Goal: Task Accomplishment & Management: Complete application form

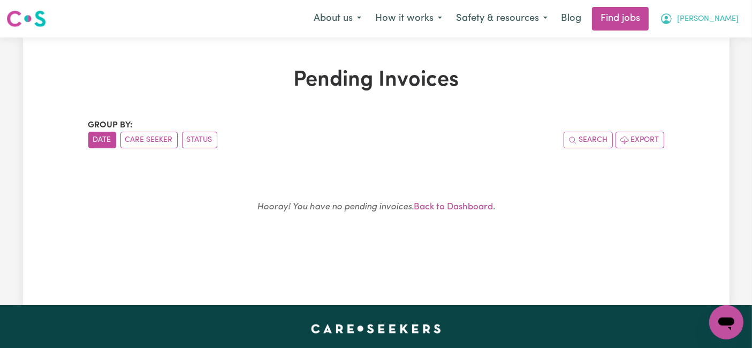
click at [721, 19] on span "[PERSON_NAME]" at bounding box center [708, 19] width 62 height 12
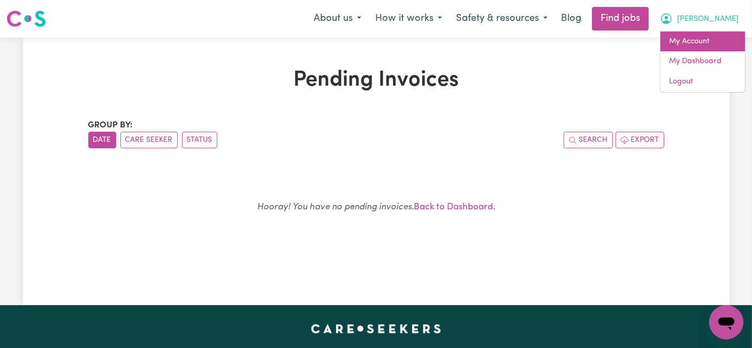
click at [705, 47] on link "My Account" at bounding box center [703, 42] width 85 height 20
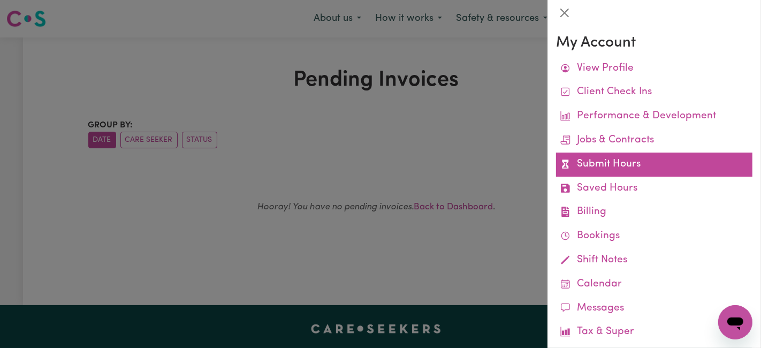
click at [599, 171] on link "Submit Hours" at bounding box center [654, 165] width 197 height 24
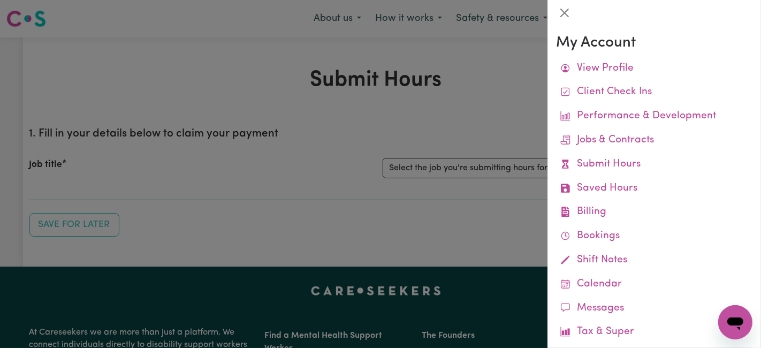
click at [405, 114] on div at bounding box center [380, 174] width 761 height 348
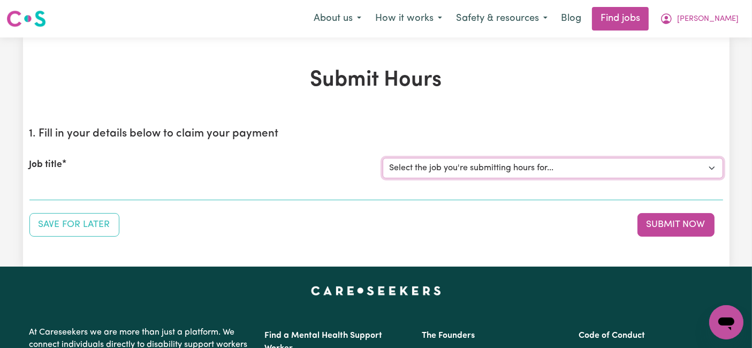
click at [434, 163] on select "Select the job you're submitting hours for... [[PERSON_NAME] (Han) Vu - NDIS Nu…" at bounding box center [553, 168] width 341 height 20
select select "2686"
click at [383, 158] on select "Select the job you're submitting hours for... [[PERSON_NAME] (Han) Vu - NDIS Nu…" at bounding box center [553, 168] width 341 height 20
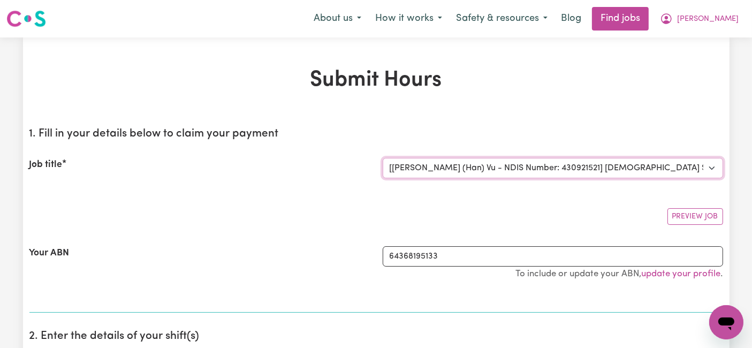
click at [504, 177] on select "Select the job you're submitting hours for... [[PERSON_NAME] (Han) Vu - NDIS Nu…" at bounding box center [553, 168] width 341 height 20
click at [405, 254] on input "64368195133" at bounding box center [553, 256] width 341 height 20
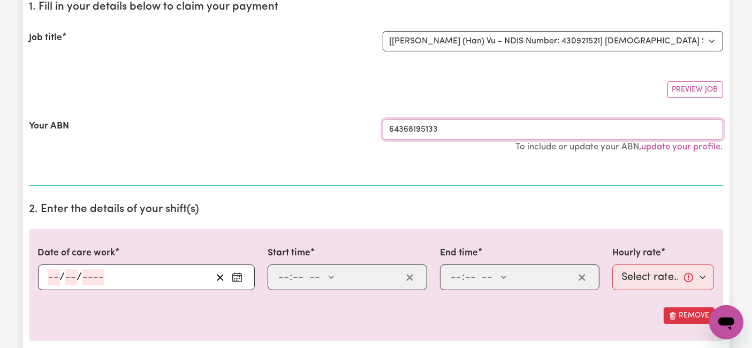
scroll to position [178, 0]
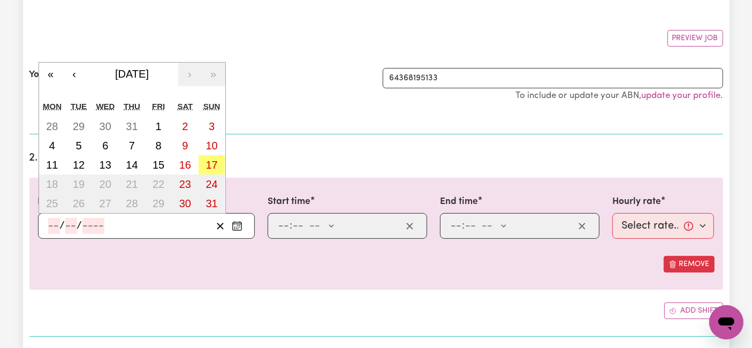
click at [59, 228] on input "number" at bounding box center [54, 226] width 12 height 16
click at [54, 140] on abbr "4" at bounding box center [52, 146] width 6 height 12
type input "[DATE]"
type input "4"
type input "8"
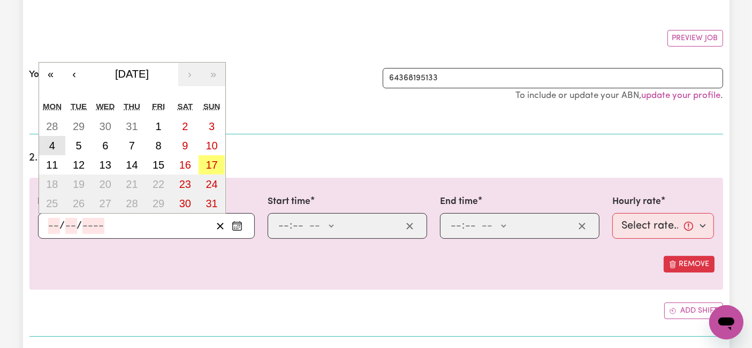
type input "2025"
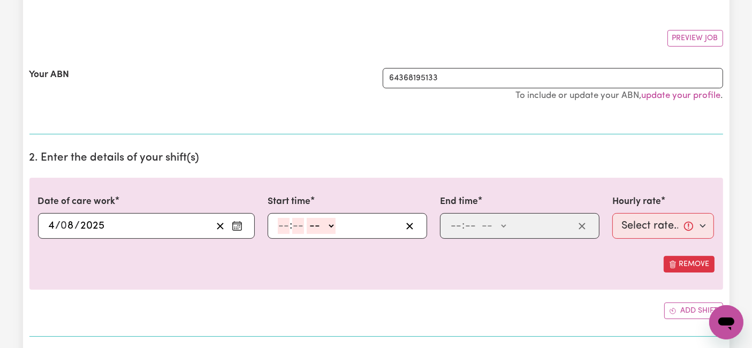
click at [282, 225] on input "number" at bounding box center [284, 226] width 12 height 16
type input "6"
type input "0"
click at [318, 227] on select "-- AM PM" at bounding box center [319, 226] width 29 height 16
select select "am"
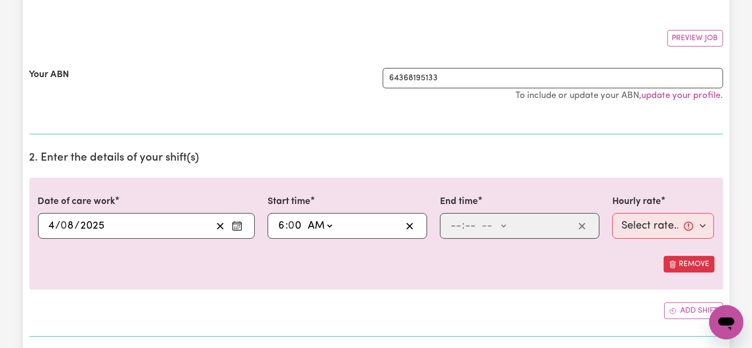
click at [305, 218] on select "-- AM PM" at bounding box center [319, 226] width 29 height 16
type input "06:00"
click at [457, 228] on input "number" at bounding box center [456, 226] width 12 height 16
type input "2"
type input "0"
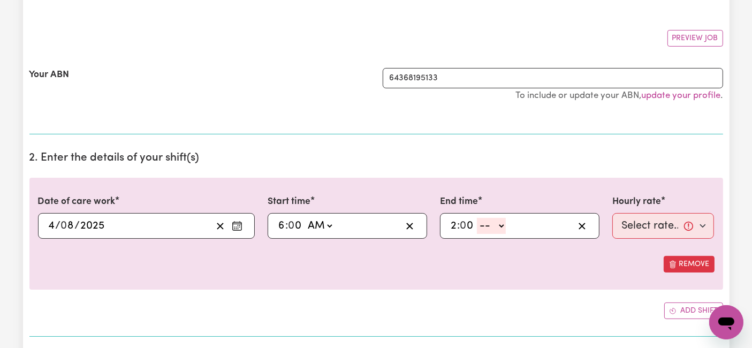
click at [489, 225] on select "-- AM PM" at bounding box center [491, 226] width 29 height 16
select select "pm"
click at [477, 218] on select "-- AM PM" at bounding box center [491, 226] width 29 height 16
type input "14:00"
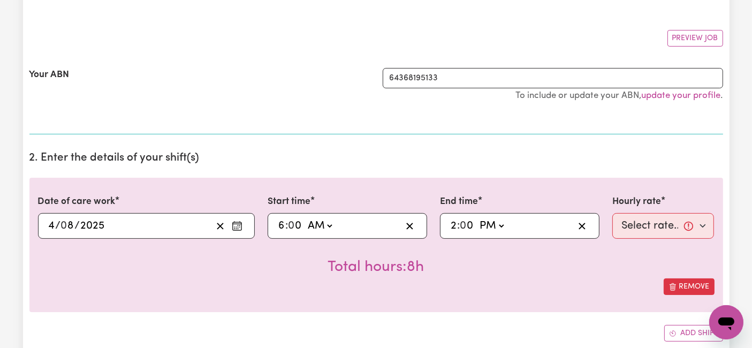
click at [636, 211] on div "Hourly rate Select rate... $54.21 (Weekday) $77.06 ([DATE]) $94.20 ([DATE]) $92…" at bounding box center [664, 217] width 102 height 44
click at [641, 228] on select "Select rate... $54.21 (Weekday) $77.06 ([DATE]) $94.20 ([DATE]) $92.12 (Public …" at bounding box center [664, 226] width 102 height 26
select select "54.21-Weekday"
click at [613, 213] on select "Select rate... $54.21 (Weekday) $77.06 ([DATE]) $94.20 ([DATE]) $92.12 (Public …" at bounding box center [664, 226] width 102 height 26
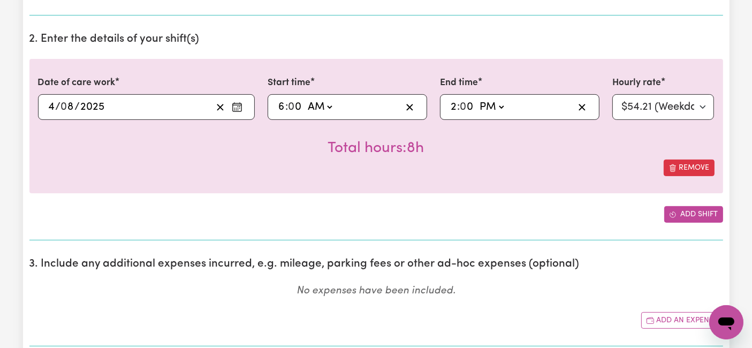
click at [689, 208] on button "Add shift" at bounding box center [693, 214] width 59 height 17
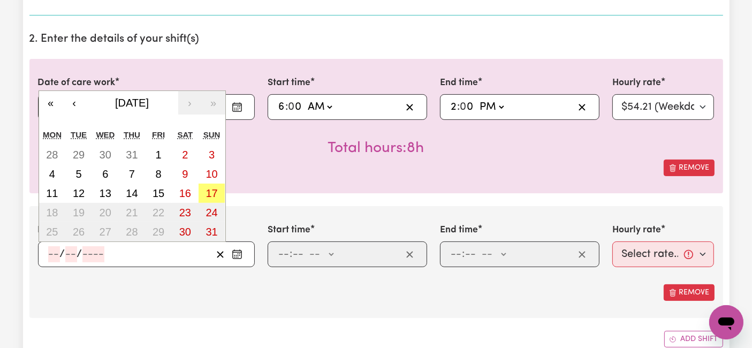
click at [56, 247] on input "number" at bounding box center [54, 254] width 12 height 16
click at [74, 178] on button "5" at bounding box center [78, 173] width 27 height 19
type input "[DATE]"
type input "5"
type input "8"
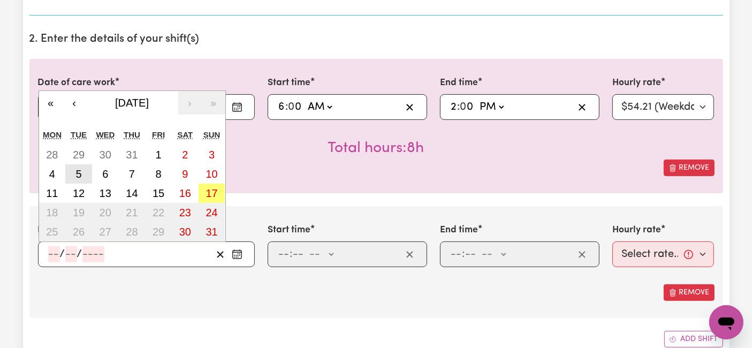
type input "2025"
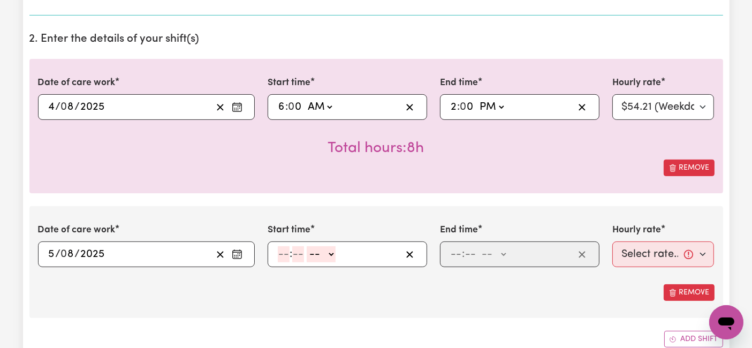
click at [51, 253] on input "5" at bounding box center [51, 254] width 7 height 16
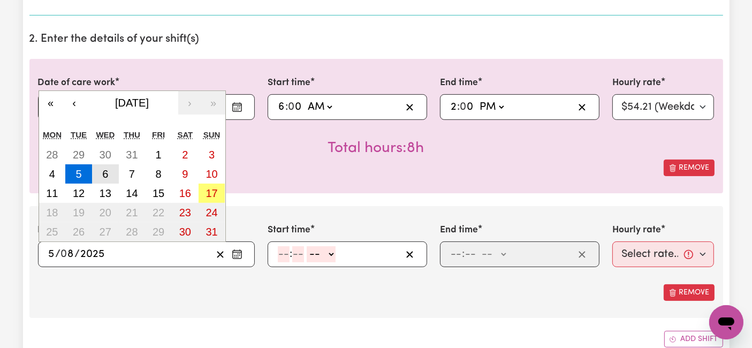
click at [106, 179] on button "6" at bounding box center [105, 173] width 27 height 19
type input "[DATE]"
type input "6"
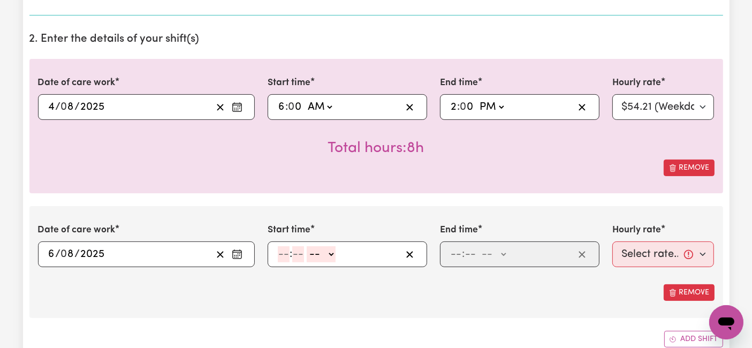
click at [288, 252] on input "number" at bounding box center [284, 254] width 12 height 16
type input "7"
type input "0"
click at [326, 253] on select "-- AM PM" at bounding box center [319, 254] width 29 height 16
select select "am"
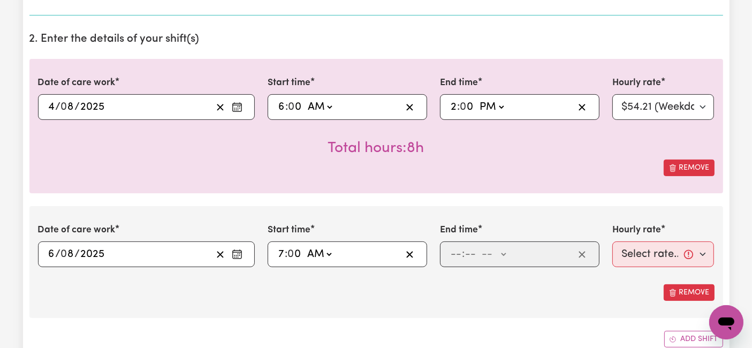
click at [305, 246] on select "-- AM PM" at bounding box center [319, 254] width 29 height 16
type input "07:00"
click at [455, 254] on input "number" at bounding box center [456, 254] width 12 height 16
type input "2"
type input "0"
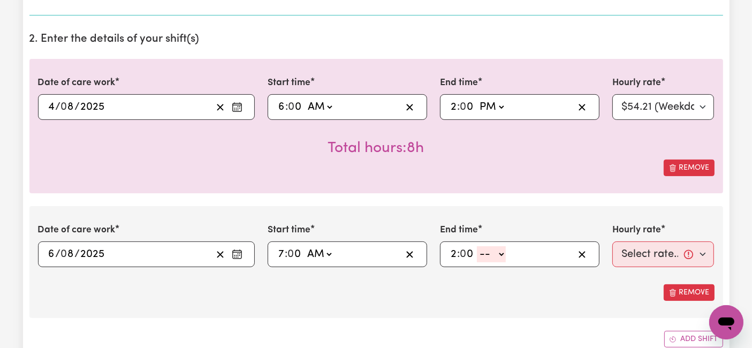
click at [486, 252] on select "-- AM PM" at bounding box center [491, 254] width 29 height 16
select select "pm"
click at [477, 246] on select "-- AM PM" at bounding box center [491, 254] width 29 height 16
type input "14:00"
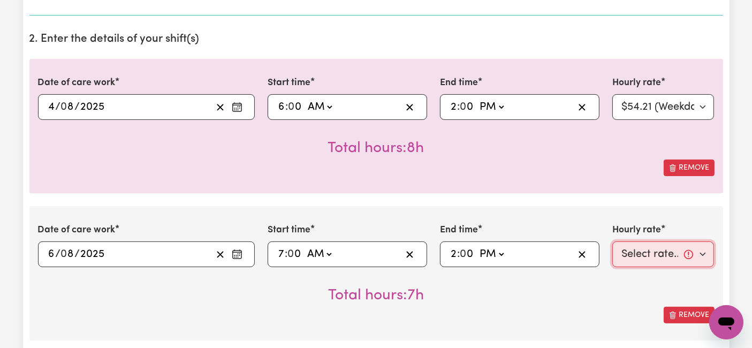
click at [664, 251] on select "Select rate... $54.21 (Weekday) $77.06 ([DATE]) $94.20 ([DATE]) $92.12 (Public …" at bounding box center [664, 254] width 102 height 26
select select "54.21-Weekday"
click at [613, 241] on select "Select rate... $54.21 (Weekday) $77.06 ([DATE]) $94.20 ([DATE]) $92.12 (Public …" at bounding box center [664, 254] width 102 height 26
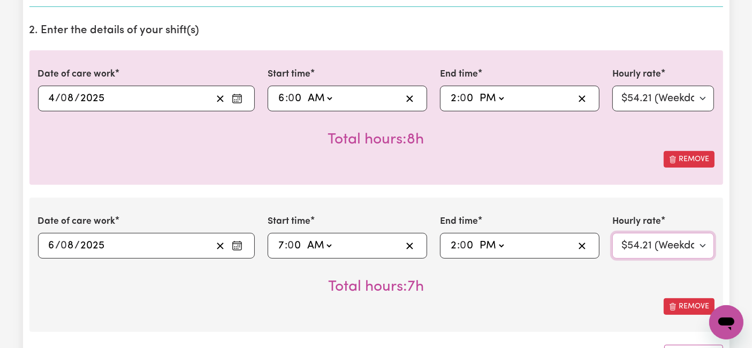
scroll to position [416, 0]
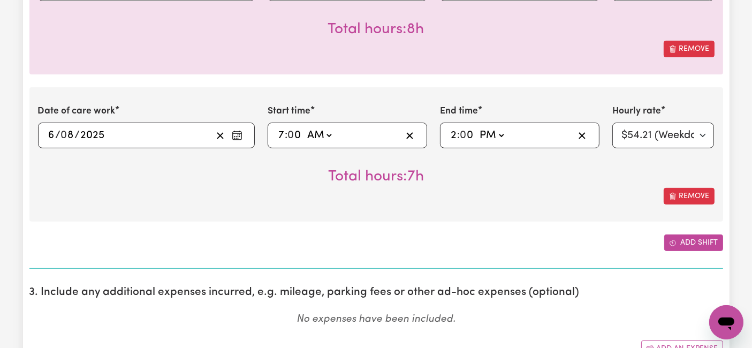
click at [684, 239] on button "Add shift" at bounding box center [693, 243] width 59 height 17
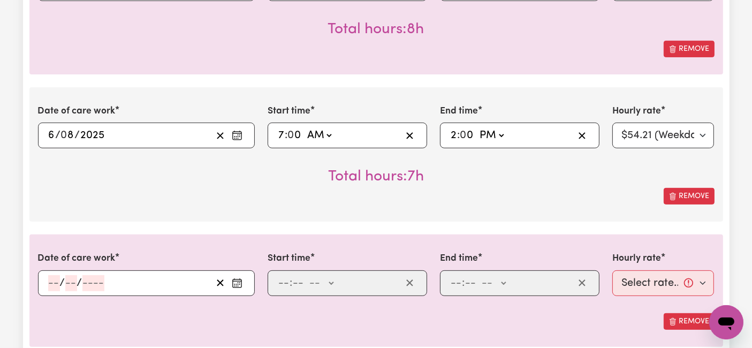
click at [59, 275] on input "number" at bounding box center [54, 283] width 12 height 16
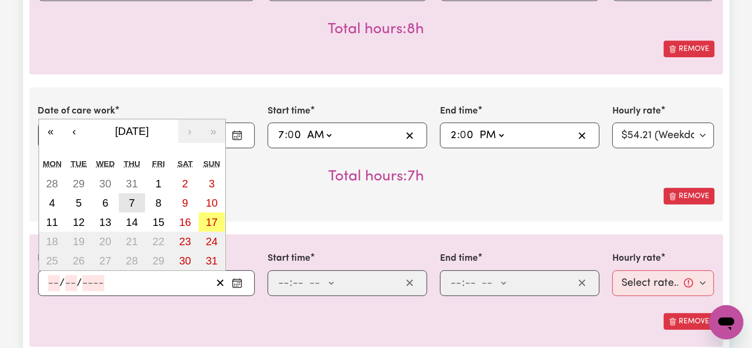
click at [126, 198] on button "7" at bounding box center [132, 202] width 27 height 19
type input "[DATE]"
type input "7"
type input "8"
type input "2025"
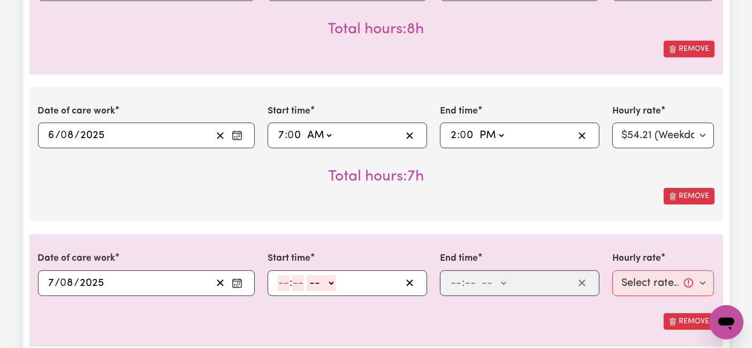
click at [285, 279] on input "number" at bounding box center [284, 283] width 12 height 16
type input "7"
type input "0"
click at [320, 284] on select "-- AM PM" at bounding box center [319, 283] width 29 height 16
select select "am"
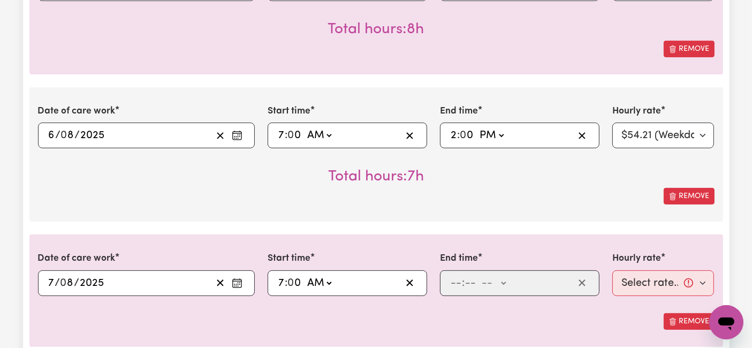
click at [305, 275] on select "-- AM PM" at bounding box center [319, 283] width 29 height 16
type input "07:00"
click at [455, 283] on input "number" at bounding box center [456, 283] width 12 height 16
type input "2"
type input "0"
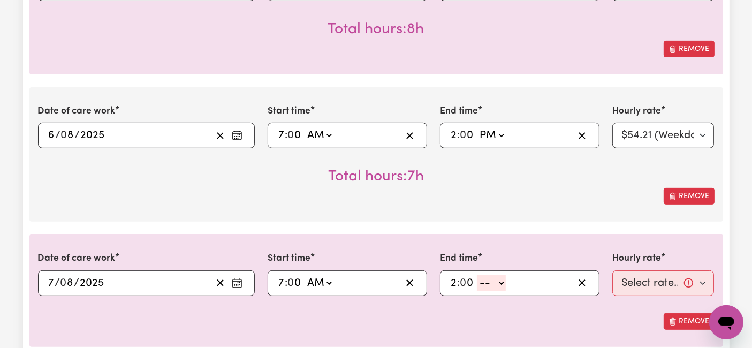
drag, startPoint x: 489, startPoint y: 282, endPoint x: 489, endPoint y: 287, distance: 5.4
click at [489, 282] on select "-- AM PM" at bounding box center [491, 283] width 29 height 16
select select "am"
click at [477, 275] on select "-- AM PM" at bounding box center [491, 283] width 29 height 16
type input "02:00"
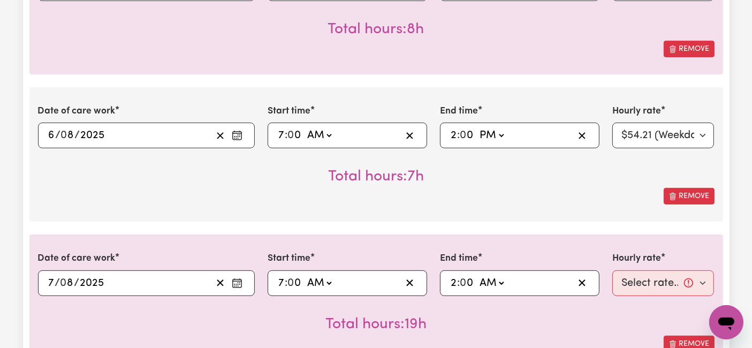
click at [490, 324] on div "Total hours: 19h" at bounding box center [376, 316] width 677 height 40
drag, startPoint x: 500, startPoint y: 279, endPoint x: 494, endPoint y: 287, distance: 10.3
click at [500, 279] on select "AM PM" at bounding box center [491, 283] width 29 height 16
select select "pm"
click at [477, 275] on select "AM PM" at bounding box center [491, 283] width 29 height 16
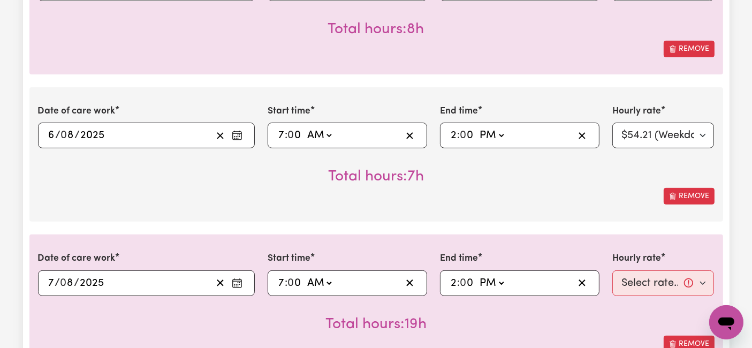
type input "14:00"
click at [637, 281] on select "Select rate... $54.21 (Weekday) $77.06 ([DATE]) $94.20 ([DATE]) $92.12 (Public …" at bounding box center [664, 283] width 102 height 26
select select "54.21-Weekday"
click at [613, 270] on select "Select rate... $54.21 (Weekday) $77.06 ([DATE]) $94.20 ([DATE]) $92.12 (Public …" at bounding box center [664, 283] width 102 height 26
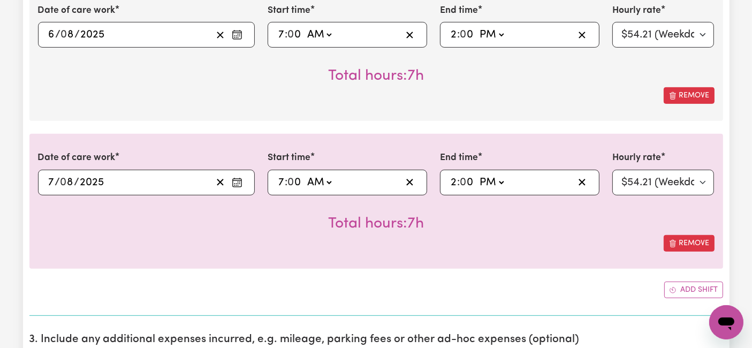
scroll to position [535, 0]
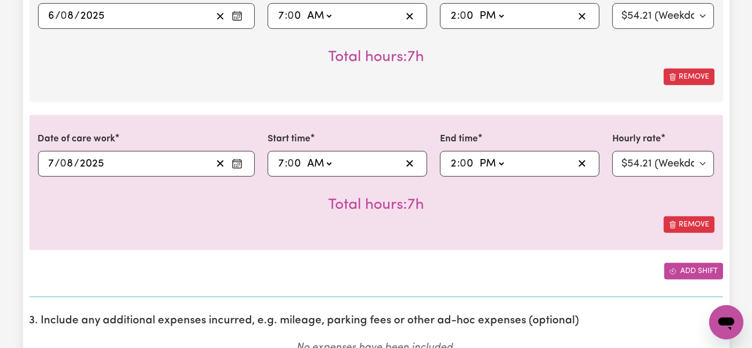
click at [673, 268] on icon "Add another shift" at bounding box center [673, 271] width 6 height 6
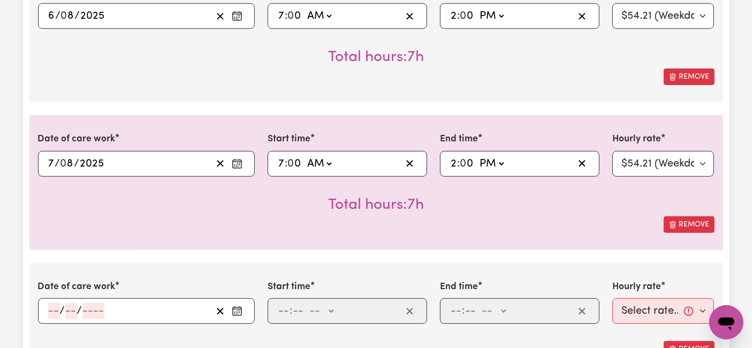
click at [54, 309] on input "number" at bounding box center [54, 311] width 12 height 16
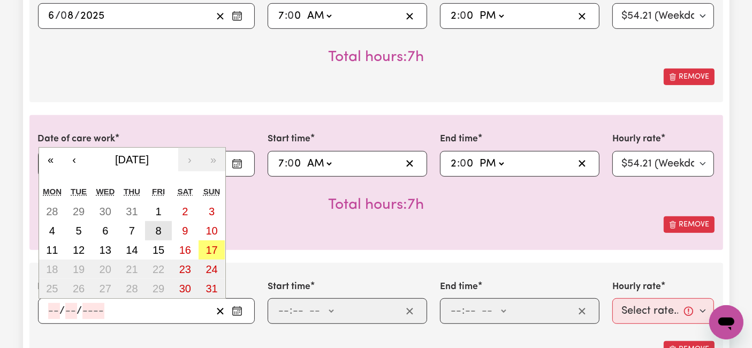
click at [158, 227] on abbr "8" at bounding box center [159, 231] width 6 height 12
type input "[DATE]"
type input "8"
type input "2025"
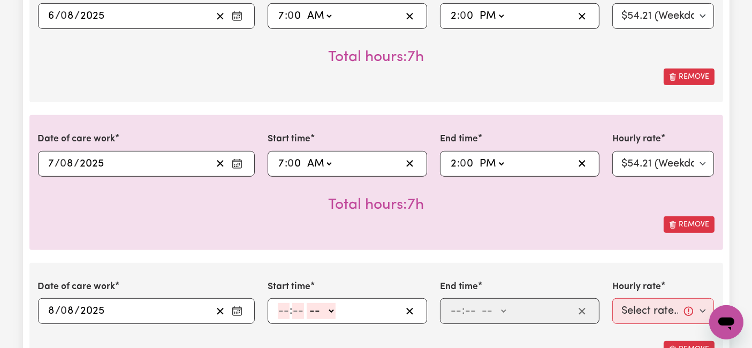
click at [286, 307] on input "number" at bounding box center [284, 311] width 12 height 16
type input "7"
type input "0"
drag, startPoint x: 311, startPoint y: 306, endPoint x: 314, endPoint y: 334, distance: 28.0
click at [311, 306] on select "-- AM PM" at bounding box center [319, 311] width 29 height 16
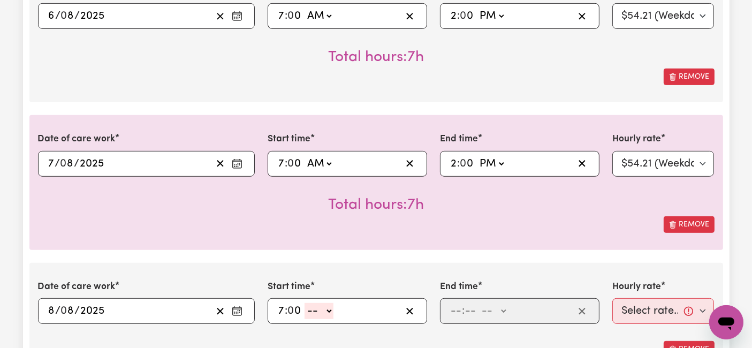
select select "pm"
click at [305, 303] on select "-- AM PM" at bounding box center [319, 311] width 29 height 16
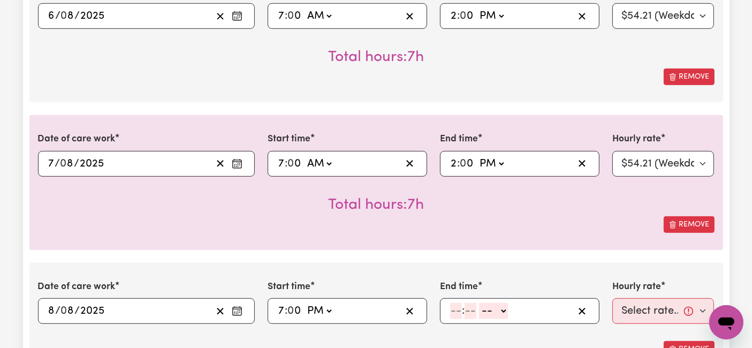
type input "19:00"
click at [456, 309] on input "number" at bounding box center [456, 311] width 12 height 16
type input "8"
type input "0"
click at [492, 312] on select "-- AM PM" at bounding box center [492, 311] width 29 height 16
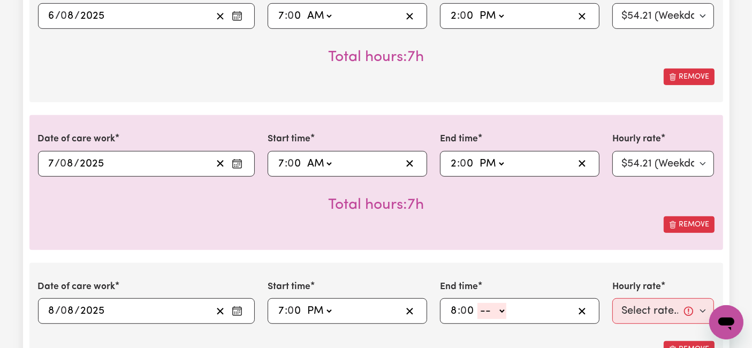
select select "pm"
click at [478, 303] on select "-- AM PM" at bounding box center [492, 311] width 29 height 16
type input "20:00"
click at [644, 314] on select "Select rate... $54.21 (Weekday) $77.06 ([DATE]) $94.20 ([DATE]) $92.12 (Public …" at bounding box center [664, 311] width 102 height 26
select select "54.21-Weekday"
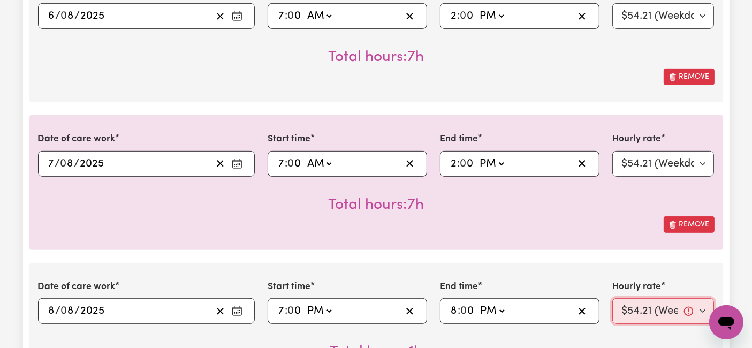
click at [613, 298] on select "Select rate... $54.21 (Weekday) $77.06 ([DATE]) $94.20 ([DATE]) $92.12 (Public …" at bounding box center [664, 311] width 102 height 26
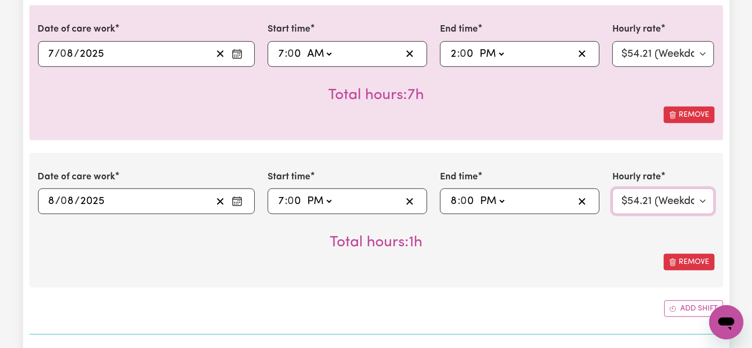
scroll to position [714, 0]
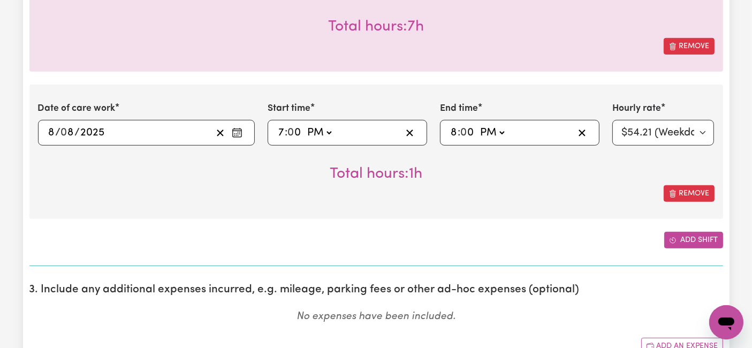
click at [690, 237] on button "Add shift" at bounding box center [693, 240] width 59 height 17
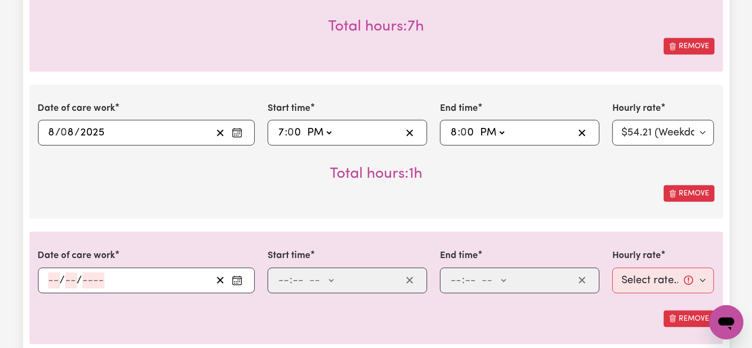
click at [56, 277] on input "number" at bounding box center [54, 281] width 12 height 16
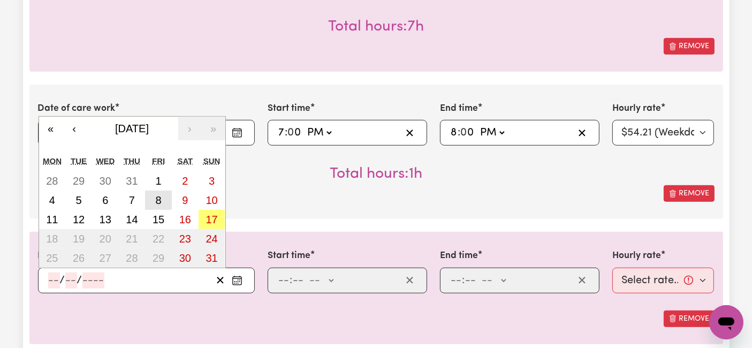
click at [160, 201] on abbr "8" at bounding box center [159, 200] width 6 height 12
type input "[DATE]"
type input "8"
type input "2025"
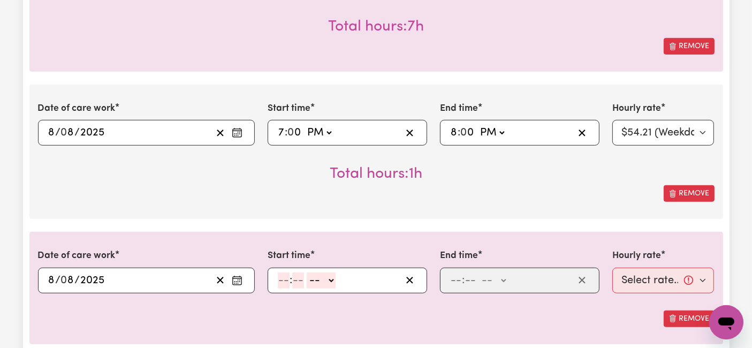
click at [282, 281] on input "number" at bounding box center [284, 281] width 12 height 16
type input "8"
type input "0"
drag, startPoint x: 312, startPoint y: 273, endPoint x: 321, endPoint y: 284, distance: 14.4
click at [312, 273] on select "-- AM PM" at bounding box center [319, 281] width 29 height 16
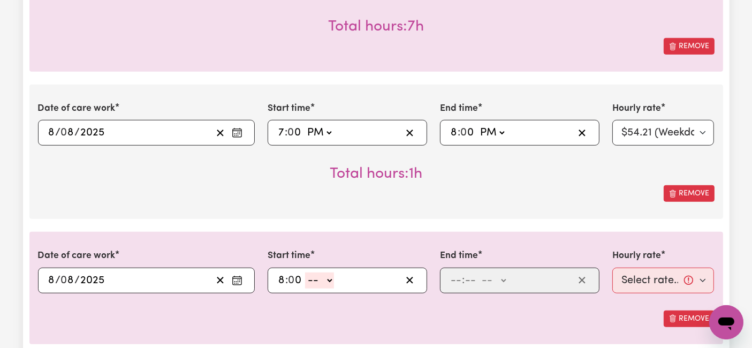
select select "pm"
click at [305, 273] on select "-- AM PM" at bounding box center [319, 281] width 29 height 16
type input "20:00"
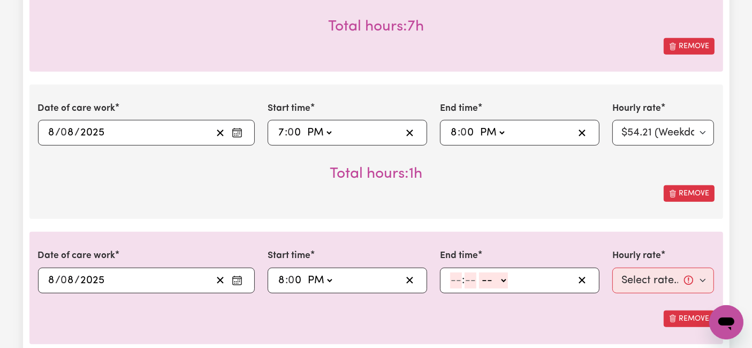
click at [457, 276] on input "number" at bounding box center [456, 281] width 12 height 16
type input "10"
type input "0"
click at [503, 268] on div "10 : 0 0 -- AM PM" at bounding box center [520, 281] width 160 height 26
click at [494, 285] on select "-- AM PM" at bounding box center [495, 281] width 29 height 16
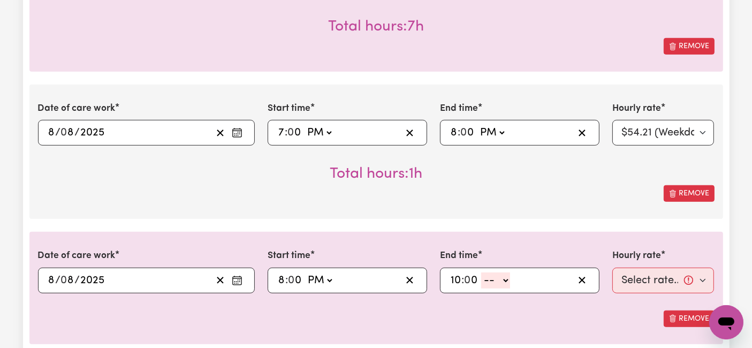
select select "pm"
click at [481, 273] on select "-- AM PM" at bounding box center [495, 281] width 29 height 16
type input "22:00"
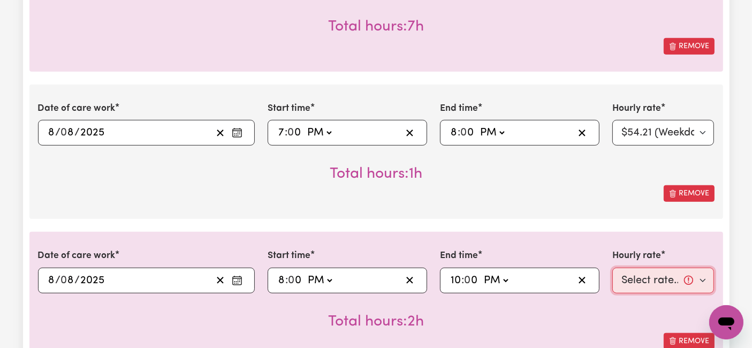
click at [636, 268] on select "Select rate... $54.21 (Weekday) $77.06 ([DATE]) $94.20 ([DATE]) $92.12 (Public …" at bounding box center [664, 281] width 102 height 26
select select "66.67-EveningCare"
click at [613, 268] on select "Select rate... $54.21 (Weekday) $77.06 ([DATE]) $94.20 ([DATE]) $92.12 (Public …" at bounding box center [664, 281] width 102 height 26
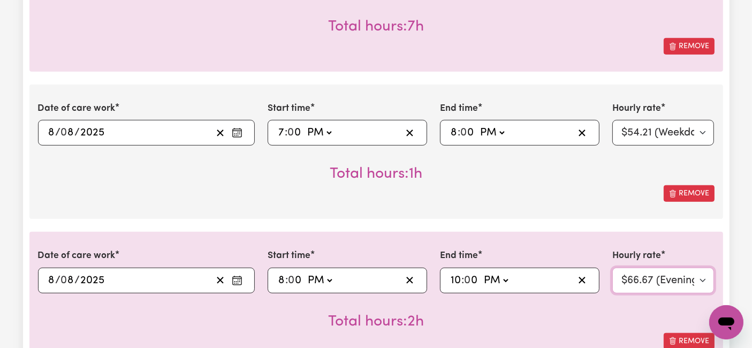
scroll to position [951, 0]
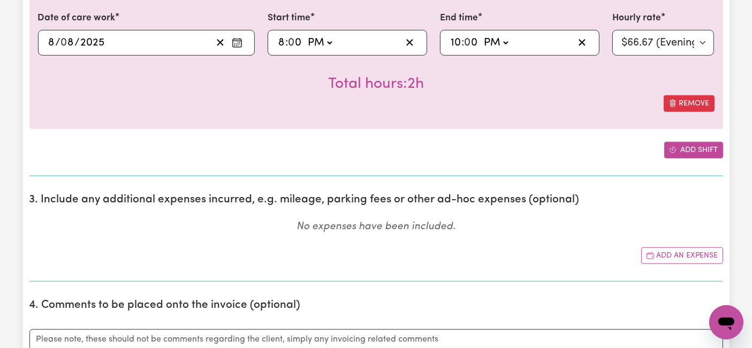
click at [681, 142] on button "Add shift" at bounding box center [693, 150] width 59 height 17
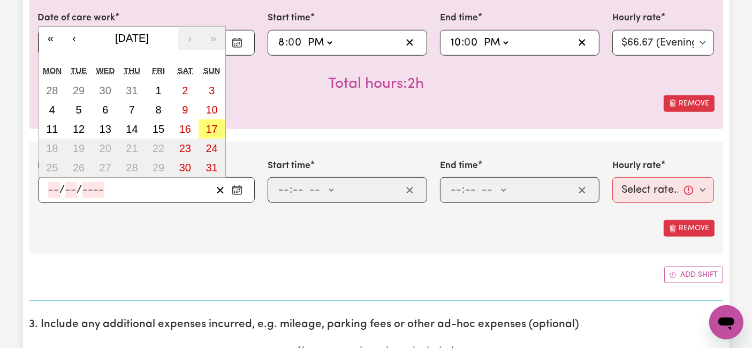
click at [50, 182] on input "number" at bounding box center [54, 190] width 12 height 16
click at [158, 106] on abbr "8" at bounding box center [159, 110] width 6 height 12
type input "[DATE]"
type input "8"
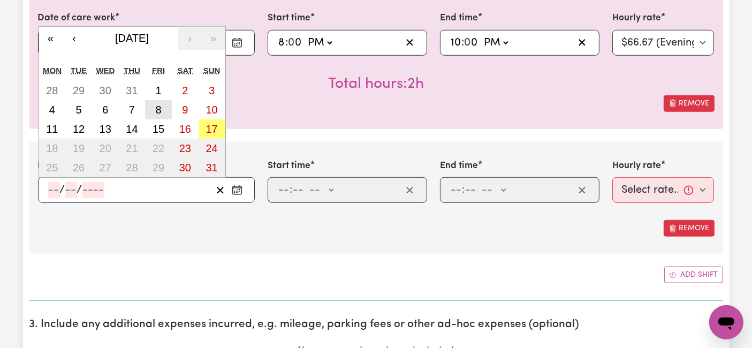
type input "2025"
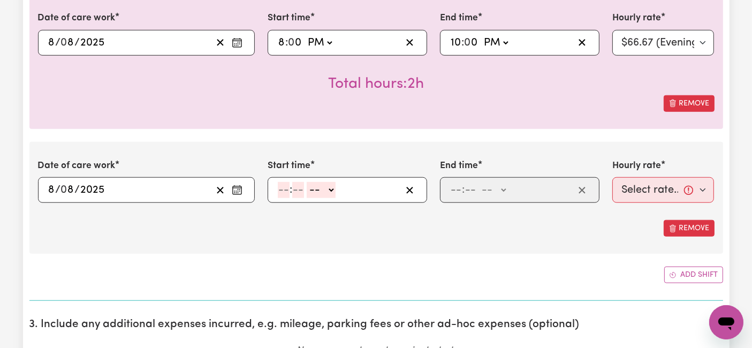
click at [286, 190] on input "number" at bounding box center [284, 190] width 12 height 16
type input "10"
type input "0"
click at [324, 188] on select "-- AM PM" at bounding box center [323, 190] width 29 height 16
select select "pm"
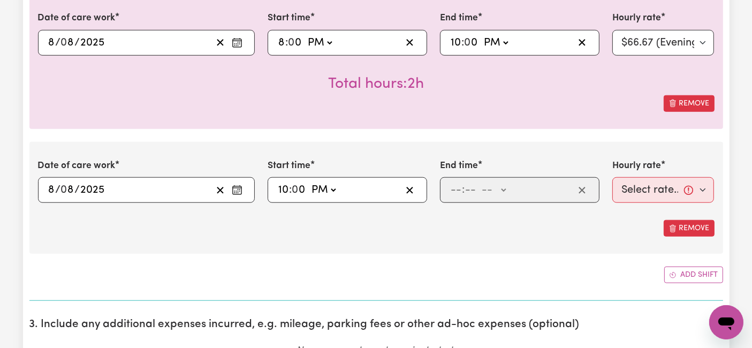
click at [309, 182] on select "-- AM PM" at bounding box center [323, 190] width 29 height 16
type input "22:00"
click at [456, 190] on input "number" at bounding box center [456, 190] width 12 height 16
type input "6"
type input "0"
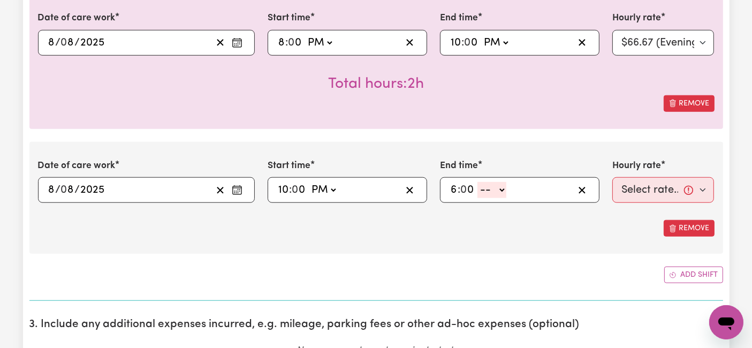
click at [487, 187] on select "-- AM PM" at bounding box center [492, 190] width 29 height 16
select select "am"
click at [478, 182] on select "-- AM PM" at bounding box center [492, 190] width 29 height 16
type input "06:00"
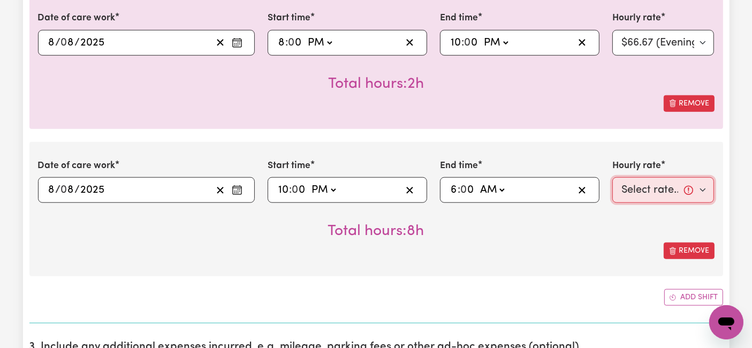
click at [669, 187] on select "Select rate... $54.21 (Weekday) $77.06 ([DATE]) $94.20 ([DATE]) $92.12 (Public …" at bounding box center [664, 190] width 102 height 26
select select "31.51-Overnight"
click at [613, 177] on select "Select rate... $54.21 (Weekday) $77.06 ([DATE]) $94.20 ([DATE]) $92.12 (Public …" at bounding box center [664, 190] width 102 height 26
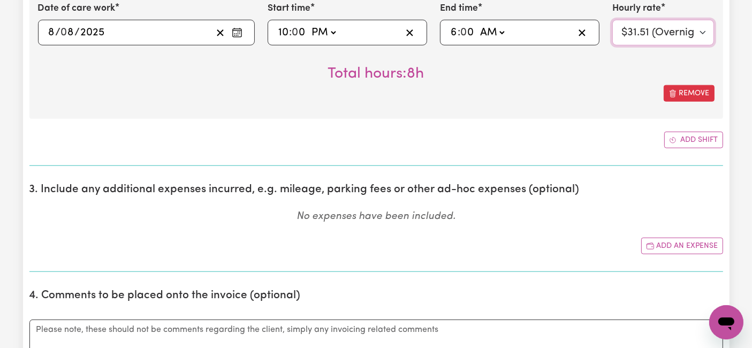
scroll to position [1130, 0]
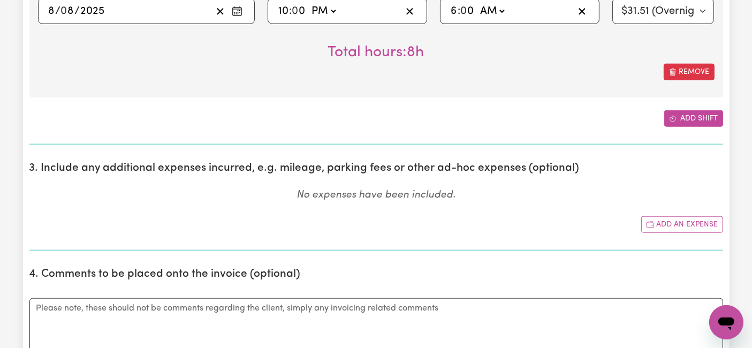
click at [676, 119] on icon "Add another shift" at bounding box center [672, 118] width 7 height 7
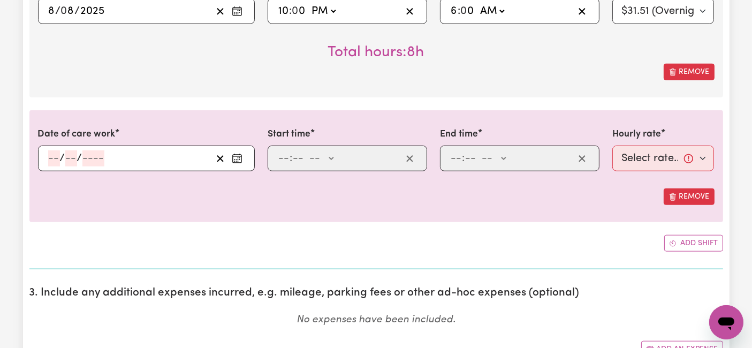
click at [51, 161] on input "number" at bounding box center [54, 158] width 12 height 16
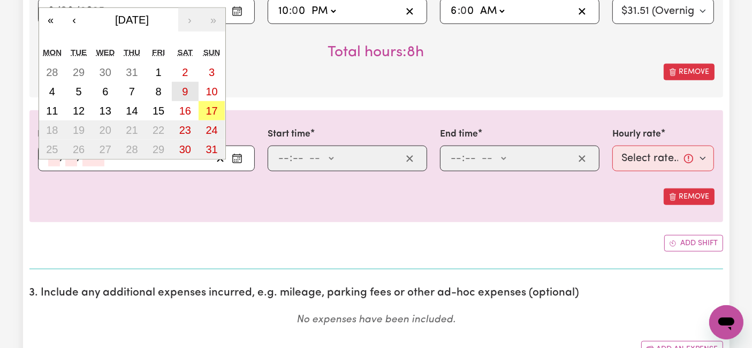
click at [190, 89] on button "9" at bounding box center [185, 91] width 27 height 19
type input "[DATE]"
type input "9"
type input "8"
type input "2025"
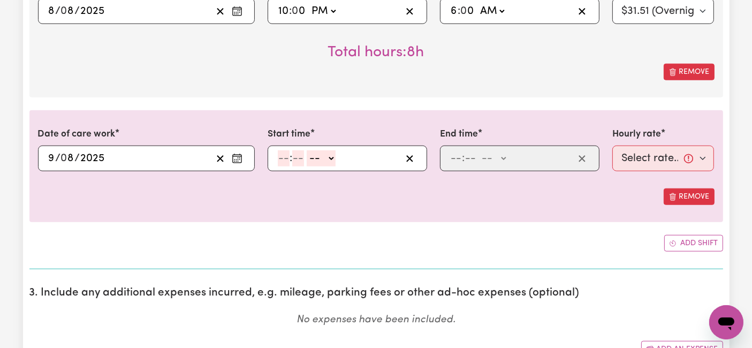
click at [286, 158] on input "number" at bounding box center [284, 158] width 12 height 16
type input "6"
type input "0"
drag, startPoint x: 325, startPoint y: 154, endPoint x: 324, endPoint y: 163, distance: 8.6
click at [325, 154] on select "-- AM PM" at bounding box center [319, 158] width 29 height 16
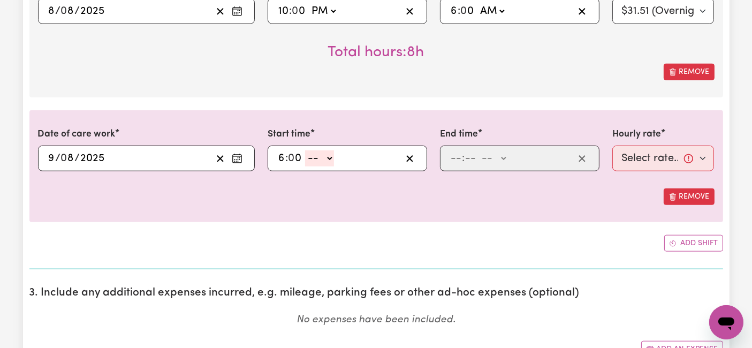
select select "am"
click at [305, 150] on select "-- AM PM" at bounding box center [319, 158] width 29 height 16
type input "06:00"
click at [454, 156] on input "number" at bounding box center [456, 158] width 12 height 16
type input "8"
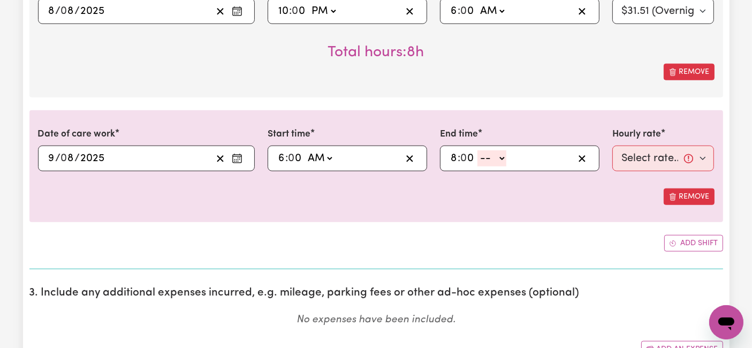
type input "0"
click at [481, 158] on select "-- AM PM" at bounding box center [492, 158] width 29 height 16
select select "am"
click at [478, 150] on select "-- AM PM" at bounding box center [492, 158] width 29 height 16
type input "08:00"
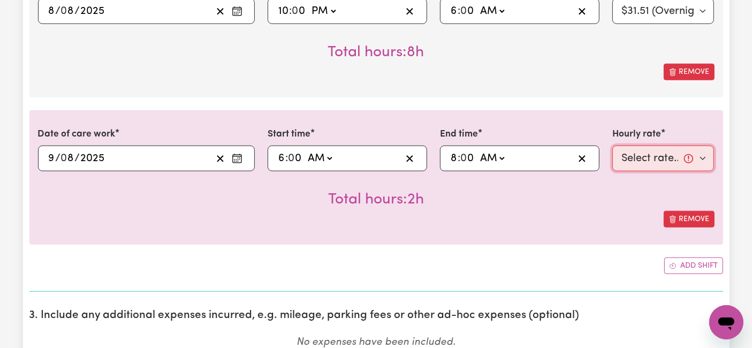
click at [645, 157] on select "Select rate... $54.21 (Weekday) $77.06 ([DATE]) $94.20 ([DATE]) $92.12 (Public …" at bounding box center [664, 159] width 102 height 26
select select "77.06-[DATE]"
click at [613, 146] on select "Select rate... $54.21 (Weekday) $77.06 ([DATE]) $94.20 ([DATE]) $92.12 (Public …" at bounding box center [664, 159] width 102 height 26
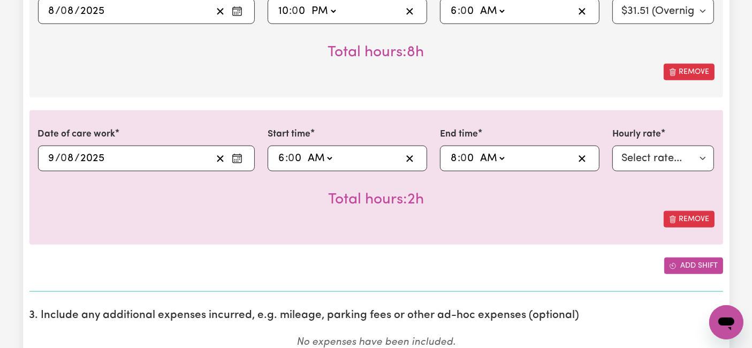
click at [671, 268] on span "Add another shift" at bounding box center [672, 265] width 7 height 11
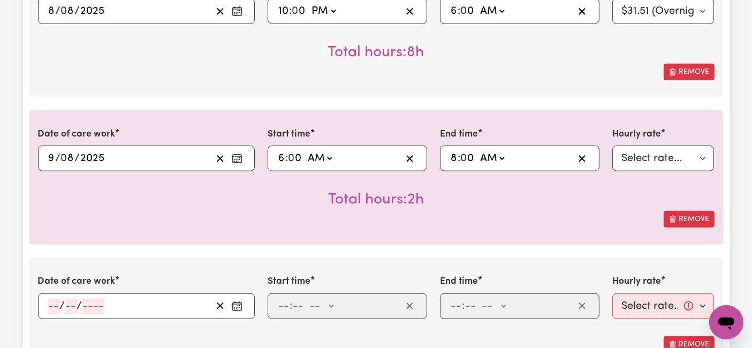
click at [59, 310] on div "/ /" at bounding box center [129, 306] width 165 height 16
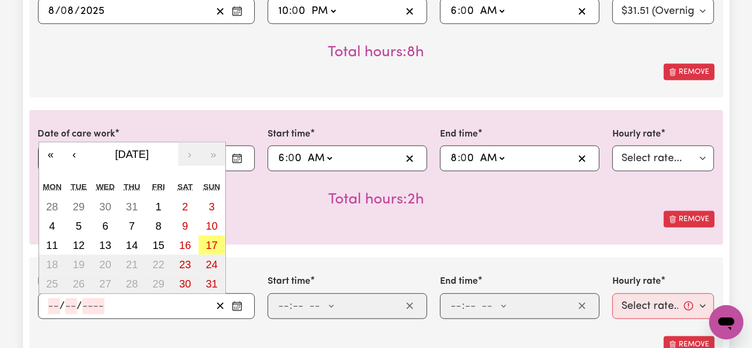
click at [55, 305] on input "number" at bounding box center [54, 306] width 12 height 16
click at [211, 222] on abbr "10" at bounding box center [212, 226] width 12 height 12
type input "[DATE]"
type input "10"
type input "8"
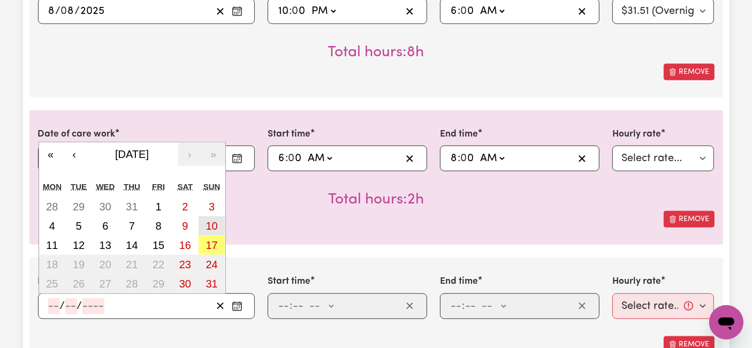
type input "2025"
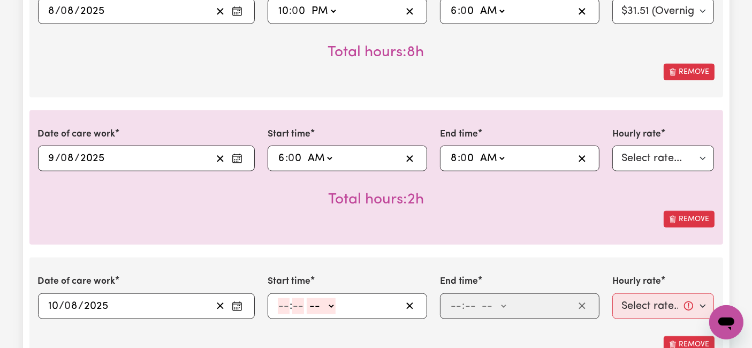
click at [282, 305] on input "number" at bounding box center [284, 306] width 12 height 16
type input "8"
type input "0"
click at [321, 308] on select "-- AM PM" at bounding box center [319, 306] width 29 height 16
select select "pm"
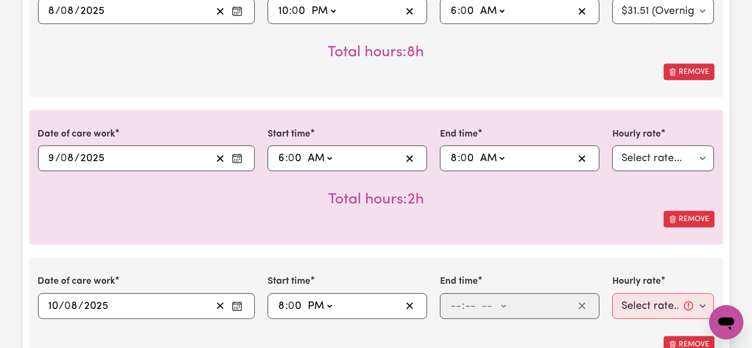
click at [305, 298] on select "-- AM PM" at bounding box center [319, 306] width 29 height 16
type input "20:00"
click at [457, 307] on input "number" at bounding box center [456, 306] width 12 height 16
type input "10"
type input "0"
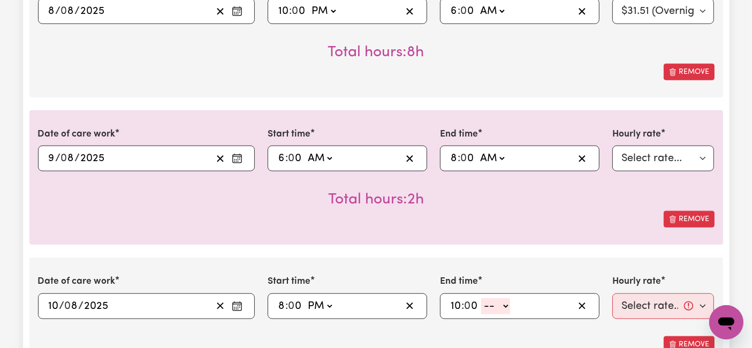
drag, startPoint x: 481, startPoint y: 299, endPoint x: 488, endPoint y: 305, distance: 9.1
click at [481, 299] on select "-- AM PM" at bounding box center [495, 306] width 29 height 16
select select "pm"
click at [481, 298] on select "-- AM PM" at bounding box center [495, 306] width 29 height 16
type input "22:00"
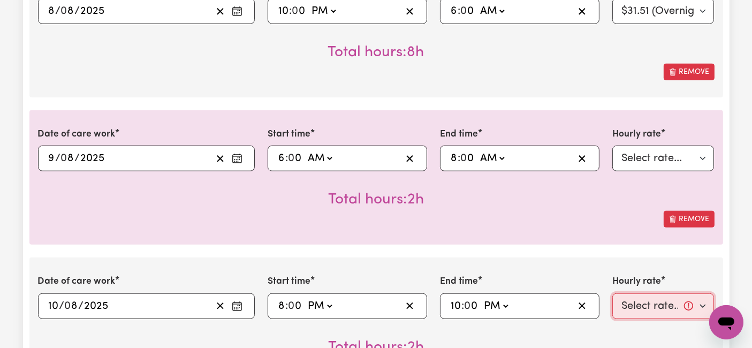
drag, startPoint x: 661, startPoint y: 298, endPoint x: 654, endPoint y: 303, distance: 7.7
click at [661, 298] on select "Select rate... $54.21 (Weekday) $77.06 ([DATE]) $94.20 ([DATE]) $92.12 (Public …" at bounding box center [664, 306] width 102 height 26
select select "94.2-[DATE]"
click at [613, 293] on select "Select rate... $54.21 (Weekday) $77.06 ([DATE]) $94.20 ([DATE]) $92.12 (Public …" at bounding box center [664, 306] width 102 height 26
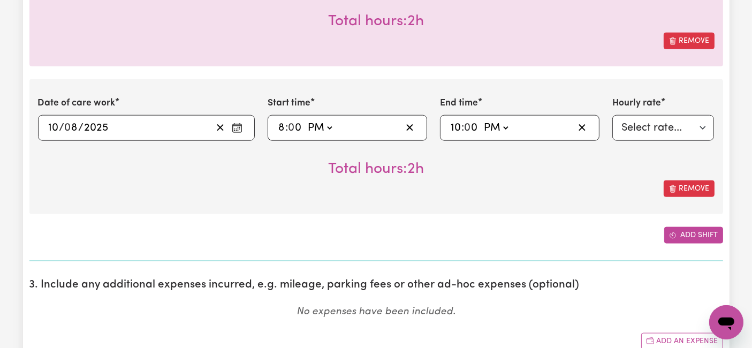
click at [683, 233] on button "Add shift" at bounding box center [693, 235] width 59 height 17
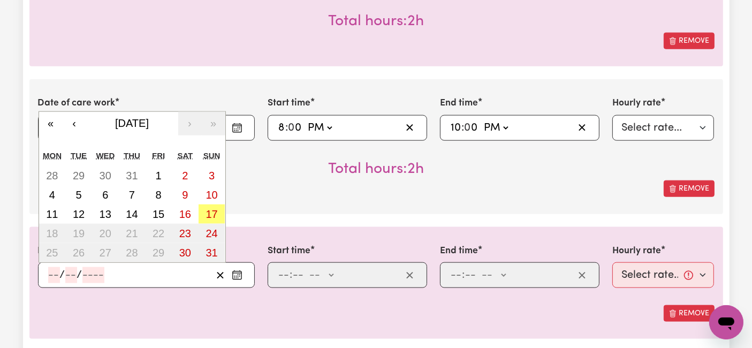
click at [54, 269] on input "number" at bounding box center [54, 275] width 12 height 16
click at [206, 193] on abbr "10" at bounding box center [212, 195] width 12 height 12
type input "[DATE]"
type input "10"
type input "8"
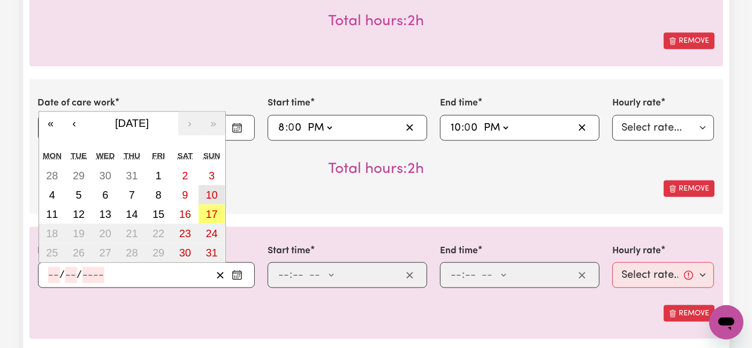
type input "2025"
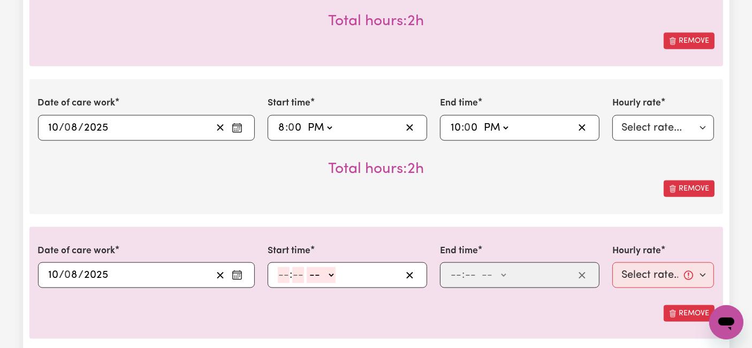
click at [286, 270] on input "number" at bounding box center [284, 275] width 12 height 16
type input "10"
type input "0"
drag, startPoint x: 312, startPoint y: 271, endPoint x: 314, endPoint y: 276, distance: 5.5
click at [312, 271] on select "-- AM PM" at bounding box center [323, 275] width 29 height 16
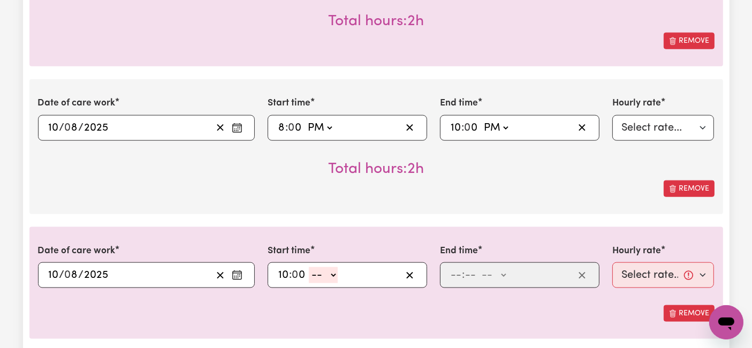
select select "pm"
click at [309, 267] on select "-- AM PM" at bounding box center [323, 275] width 29 height 16
type input "22:00"
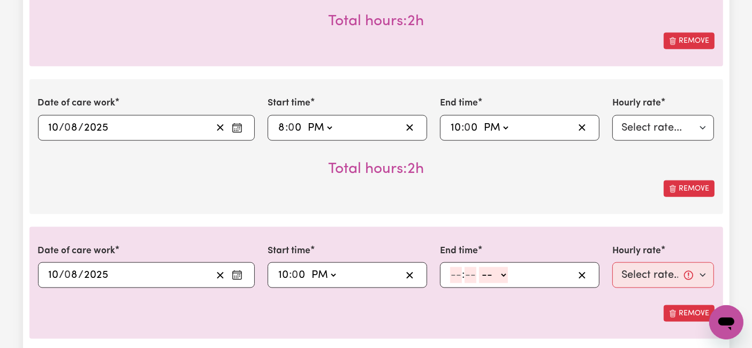
click at [454, 267] on input "number" at bounding box center [456, 275] width 12 height 16
type input "6"
type input "0"
click at [486, 271] on select "-- AM PM" at bounding box center [492, 275] width 29 height 16
select select "am"
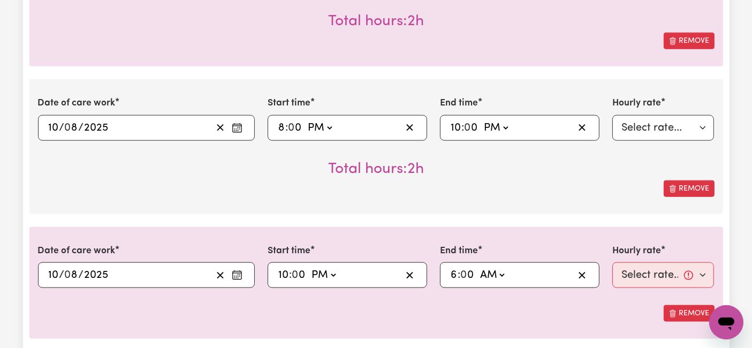
click at [478, 267] on select "-- AM PM" at bounding box center [492, 275] width 29 height 16
type input "06:00"
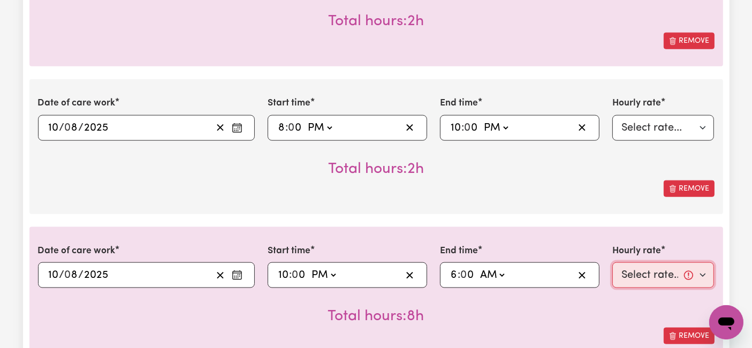
click at [642, 269] on select "Select rate... $54.21 (Weekday) $77.06 ([DATE]) $94.20 ([DATE]) $92.12 (Public …" at bounding box center [664, 275] width 102 height 26
select select "31.51-Overnight"
click at [613, 262] on select "Select rate... $54.21 (Weekday) $77.06 ([DATE]) $94.20 ([DATE]) $92.12 (Public …" at bounding box center [664, 275] width 102 height 26
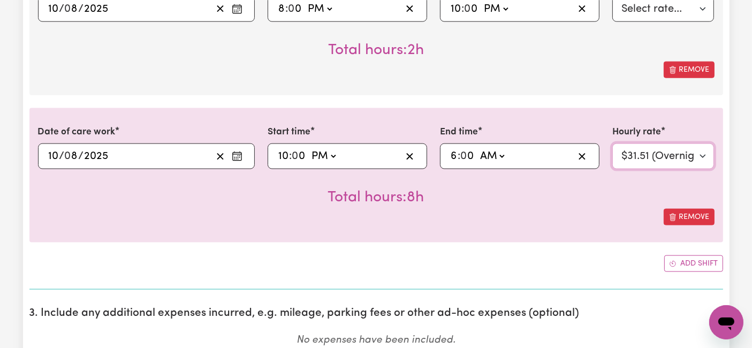
scroll to position [1546, 0]
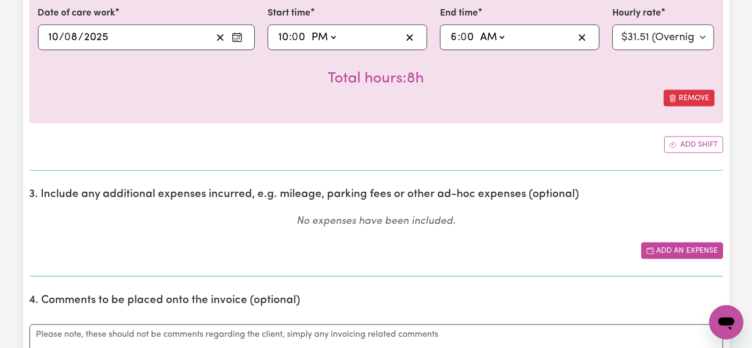
click at [697, 243] on button "Add an expense" at bounding box center [682, 251] width 82 height 17
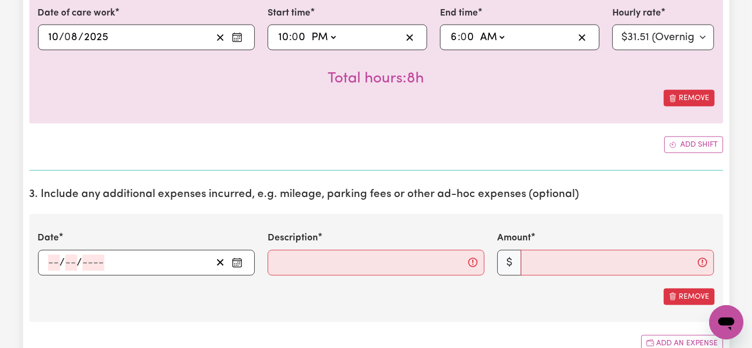
click at [57, 262] on input "number" at bounding box center [54, 263] width 12 height 16
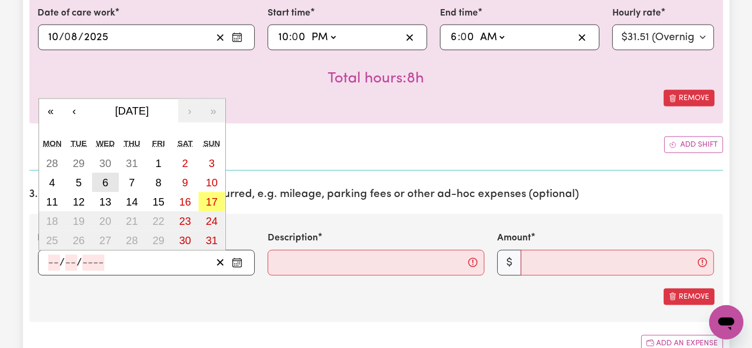
click at [110, 175] on button "6" at bounding box center [105, 182] width 27 height 19
type input "[DATE]"
type input "6"
type input "8"
type input "2025"
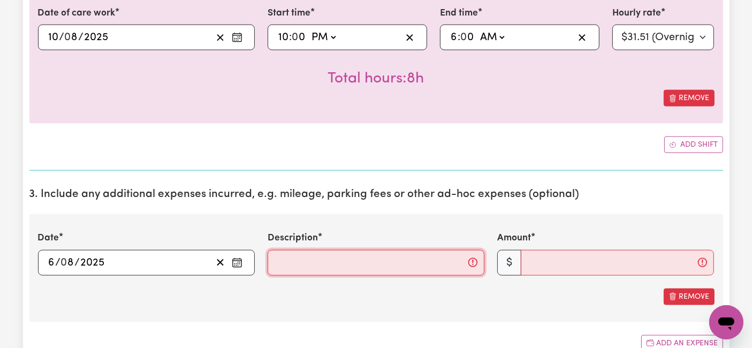
click at [318, 261] on input "Description" at bounding box center [376, 263] width 217 height 26
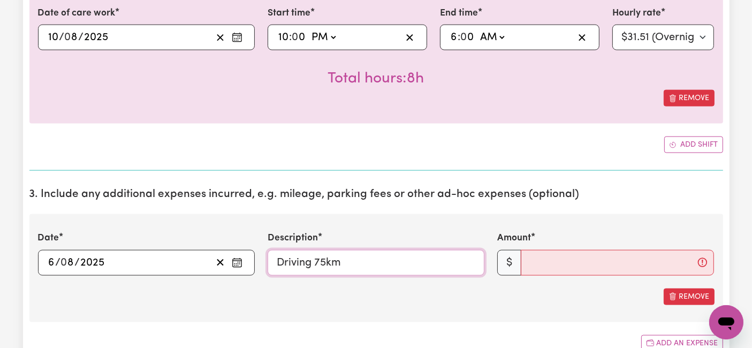
type input "Driving 75km"
click at [565, 250] on input "Amount" at bounding box center [617, 263] width 193 height 26
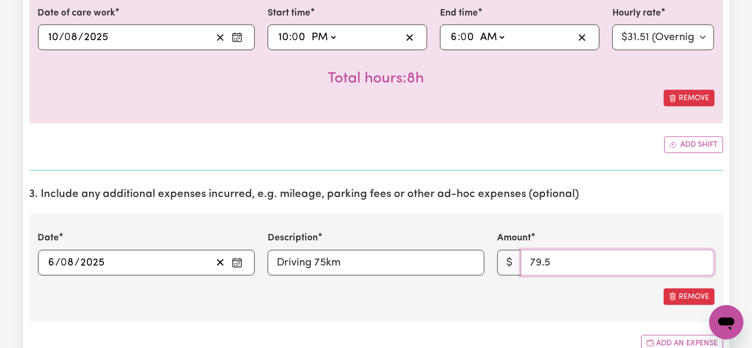
type input "79.5"
click at [565, 326] on section "3. Include any additional expenses incurred, e.g. mileage, parking fees or othe…" at bounding box center [376, 274] width 694 height 190
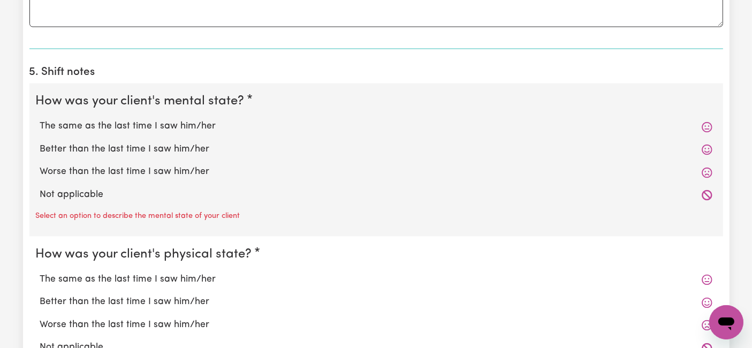
scroll to position [2022, 0]
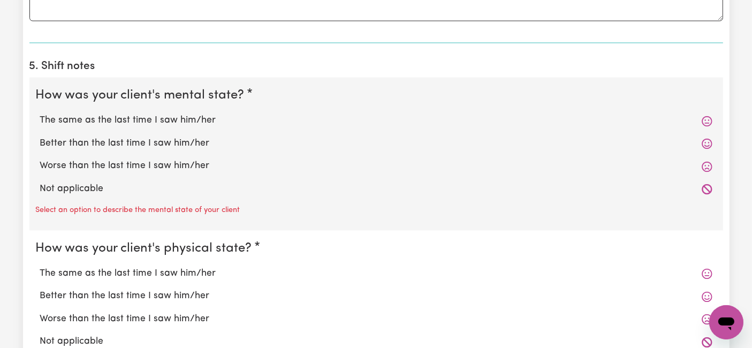
click at [200, 115] on label "The same as the last time I saw him/her" at bounding box center [376, 121] width 673 height 14
click at [40, 114] on input "The same as the last time I saw him/her" at bounding box center [40, 114] width 1 height 1
radio input "true"
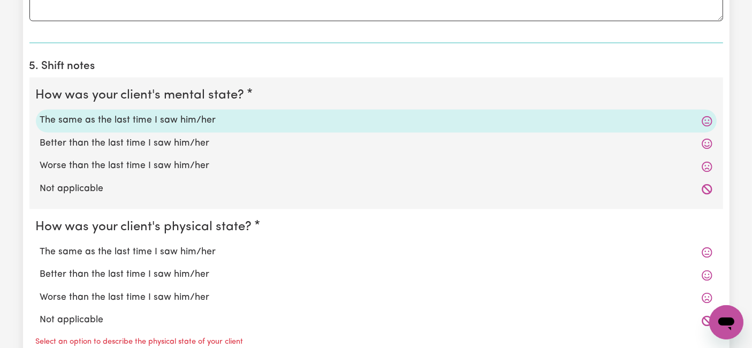
click at [195, 248] on label "The same as the last time I saw him/her" at bounding box center [376, 253] width 673 height 14
click at [40, 246] on input "The same as the last time I saw him/her" at bounding box center [40, 245] width 1 height 1
radio input "true"
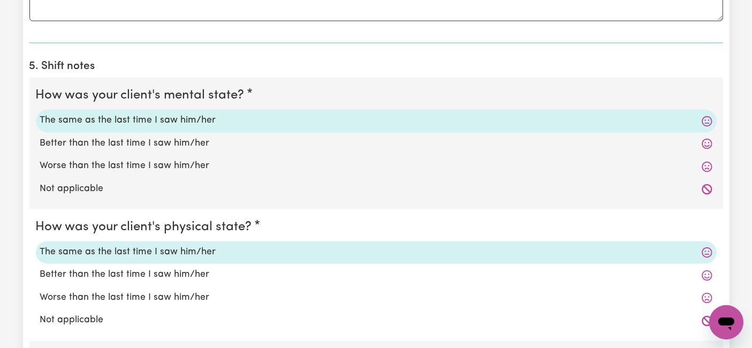
scroll to position [2201, 0]
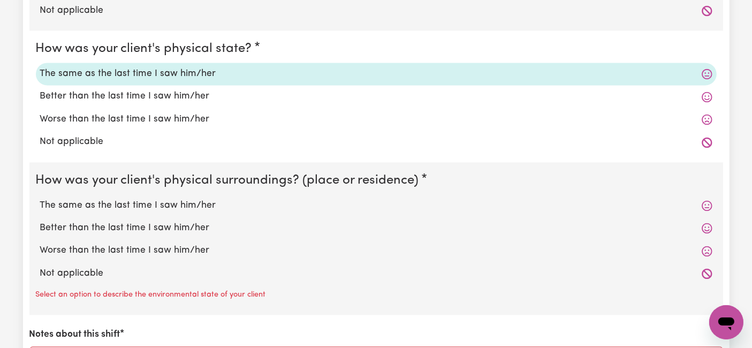
click at [151, 199] on label "The same as the last time I saw him/her" at bounding box center [376, 206] width 673 height 14
click at [40, 198] on input "The same as the last time I saw him/her" at bounding box center [40, 198] width 1 height 1
radio input "true"
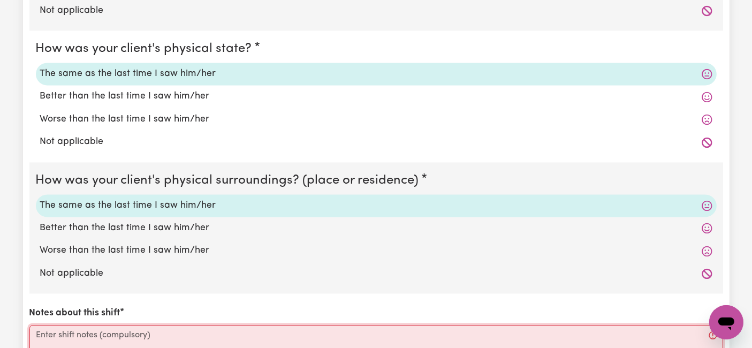
paste textarea "Lor – Ipsumd Sitametc adi Elitsedd Eiusmo Temp Incid: Utlabo, 1 Etdolo 0125 – M…"
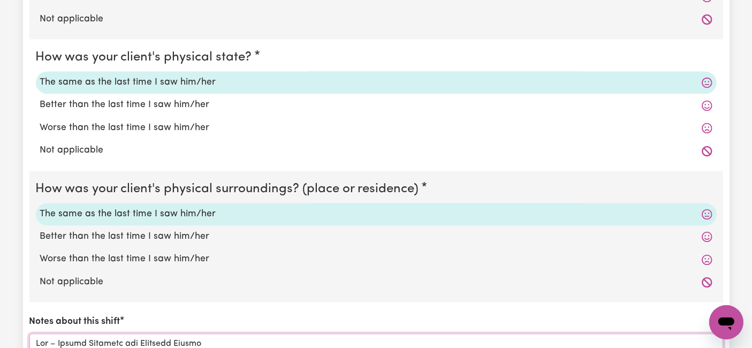
scroll to position [2431, 0]
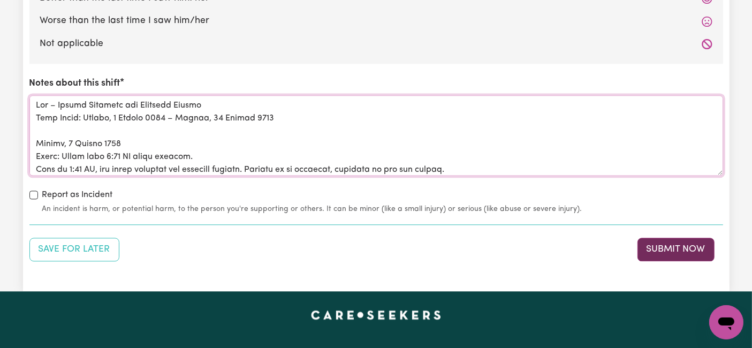
type textarea "Lor – Ipsumd Sitametc adi Elitsedd Eiusmo Temp Incid: Utlabo, 1 Etdolo 0125 – M…"
click at [654, 244] on button "Submit Now" at bounding box center [676, 250] width 77 height 24
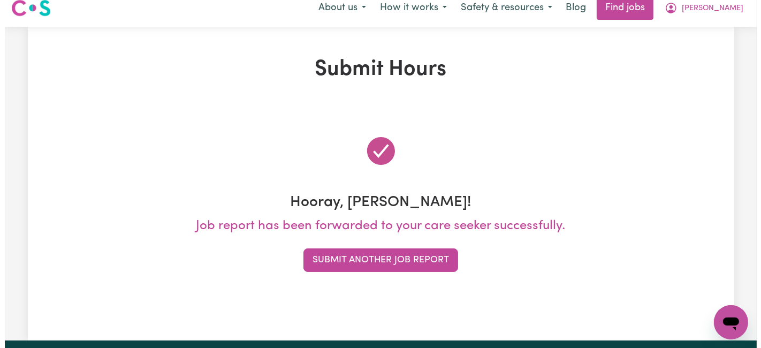
scroll to position [0, 0]
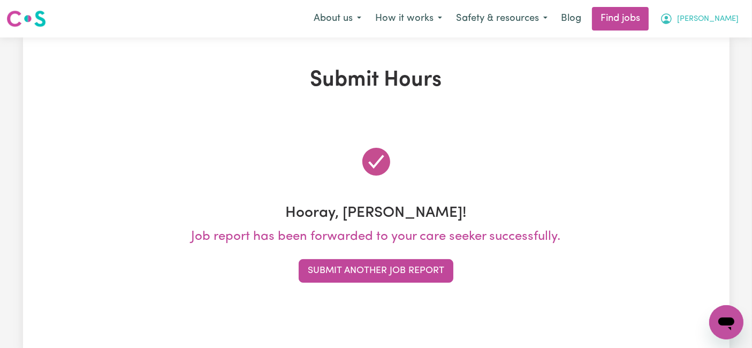
click at [729, 24] on span "[PERSON_NAME]" at bounding box center [708, 19] width 62 height 12
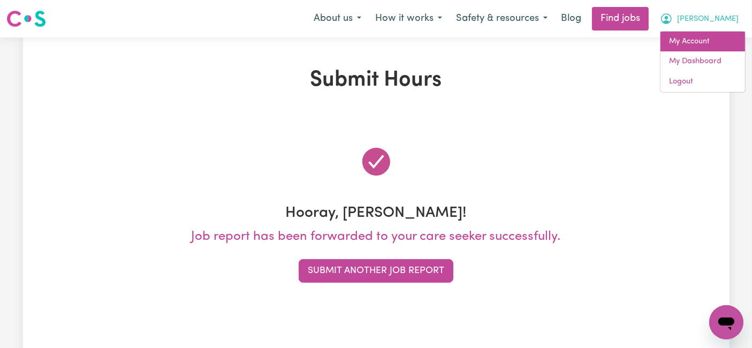
click at [718, 42] on link "My Account" at bounding box center [703, 42] width 85 height 20
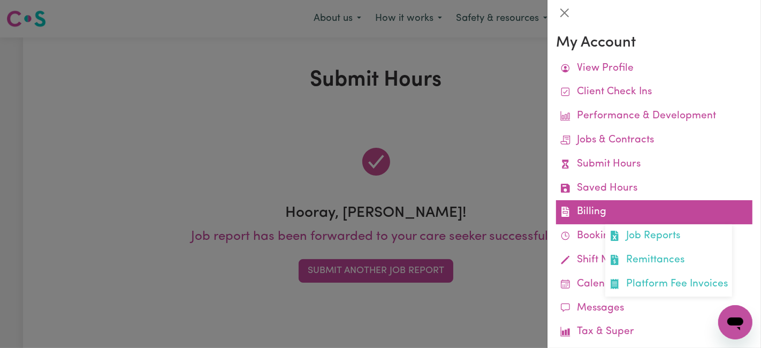
click at [625, 205] on link "Billing Job Reports Remittances Platform Fee Invoices" at bounding box center [654, 212] width 197 height 24
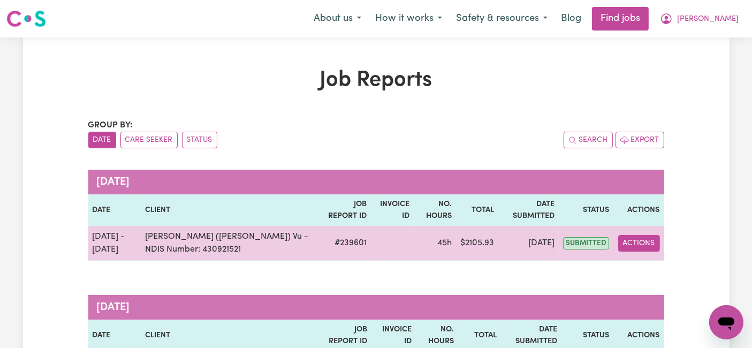
click at [630, 239] on button "Actions" at bounding box center [639, 243] width 42 height 17
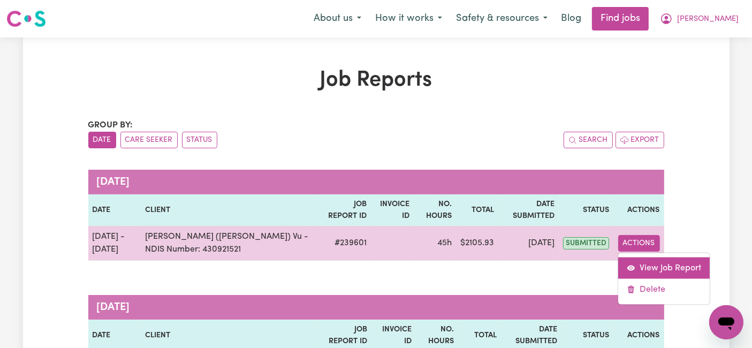
click at [632, 260] on link "View Job Report" at bounding box center [664, 267] width 92 height 21
select select "pm"
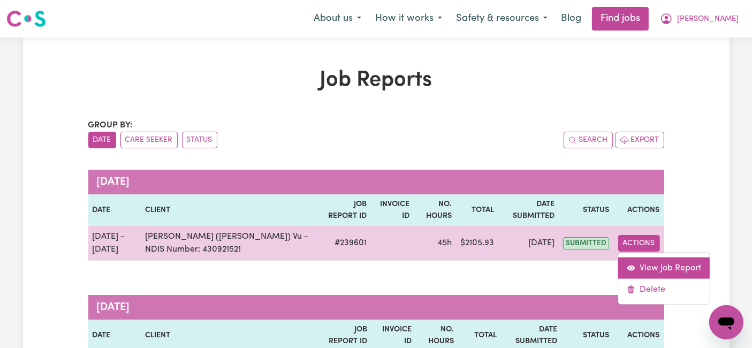
select select "pm"
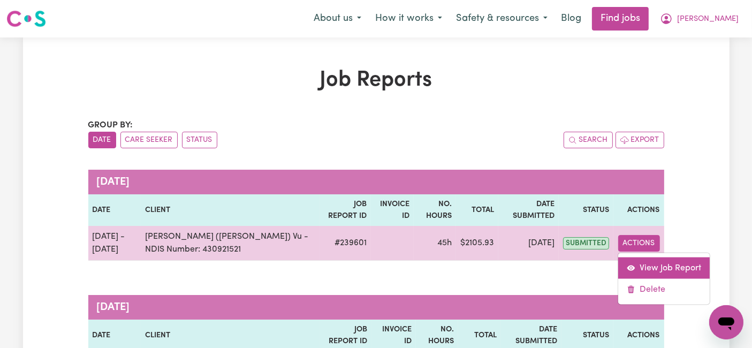
select select "pm"
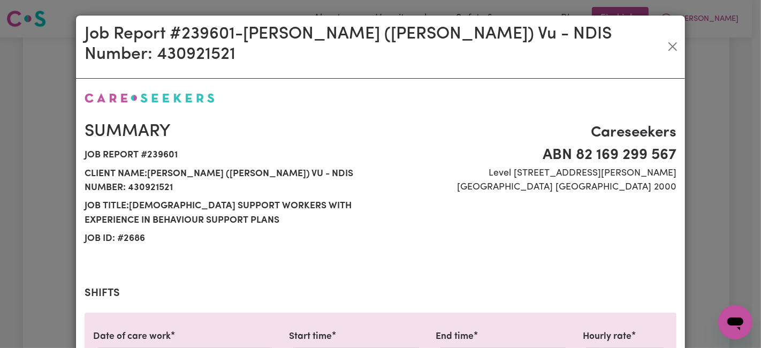
select select "54.21-Weekday"
select select "66.67-EveningCare"
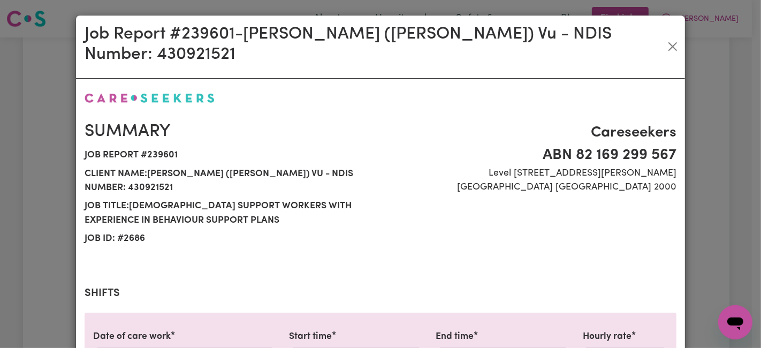
select select "31.51-Overnight"
select select "77.06-[DATE]"
select select "94.2-[DATE]"
select select "31.51-Overnight"
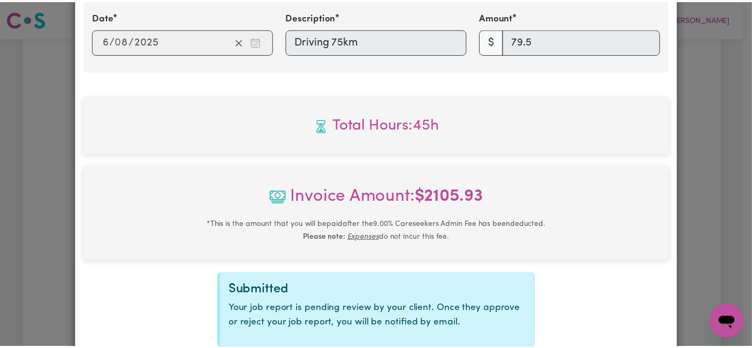
scroll to position [1574, 0]
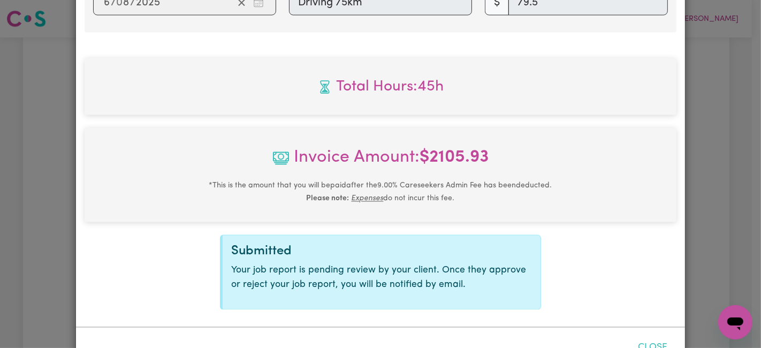
click at [670, 336] on button "Close" at bounding box center [653, 348] width 48 height 24
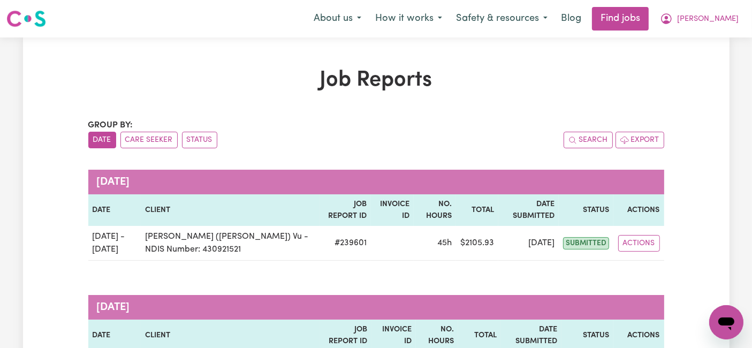
click at [19, 27] on img at bounding box center [26, 18] width 40 height 19
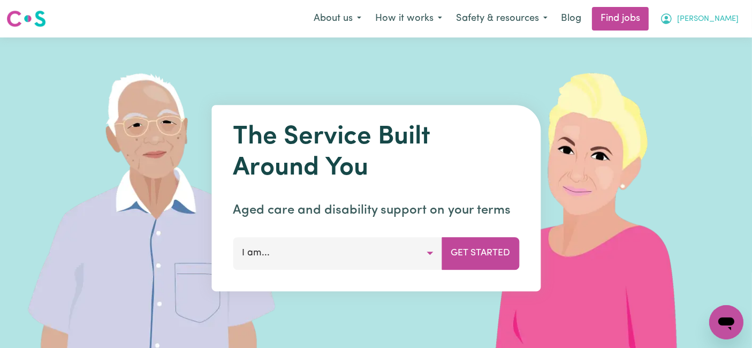
click at [713, 18] on span "[PERSON_NAME]" at bounding box center [708, 19] width 62 height 12
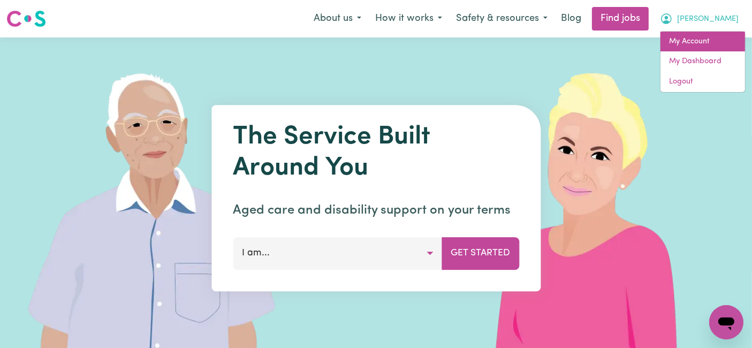
click at [707, 41] on link "My Account" at bounding box center [703, 42] width 85 height 20
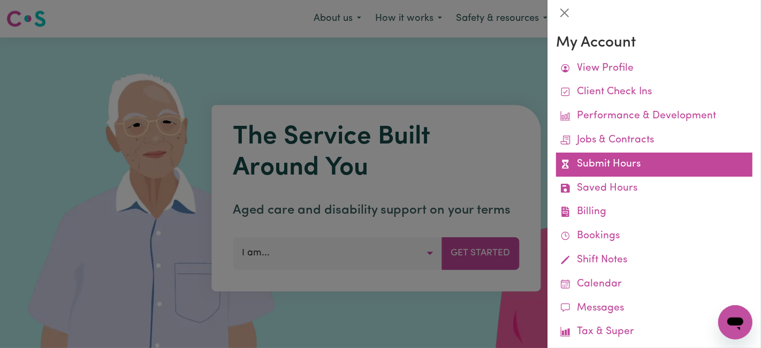
click at [604, 162] on link "Submit Hours" at bounding box center [654, 165] width 197 height 24
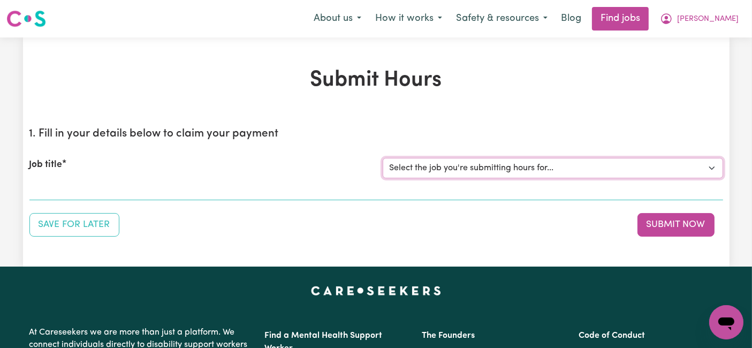
click at [425, 163] on select "Select the job you're submitting hours for... [[PERSON_NAME] (Han) Vu - NDIS Nu…" at bounding box center [553, 168] width 341 height 20
select select "2686"
click at [383, 158] on select "Select the job you're submitting hours for... [[PERSON_NAME] (Han) Vu - NDIS Nu…" at bounding box center [553, 168] width 341 height 20
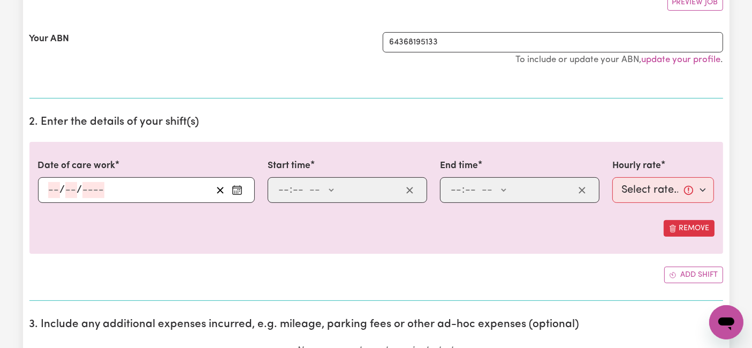
scroll to position [297, 0]
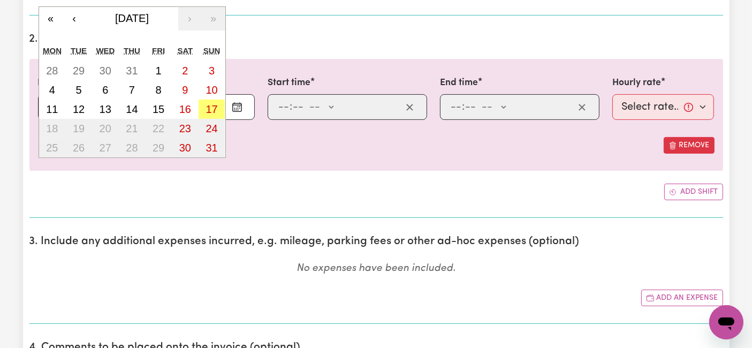
click at [50, 105] on div "/ / « ‹ [DATE] › » Mon Tue Wed Thu Fri Sat Sun 28 29 30 31 1 2 3 4 5 6 7 8 9 10…" at bounding box center [146, 107] width 217 height 26
click at [55, 105] on abbr "11" at bounding box center [52, 109] width 12 height 12
type input "[DATE]"
type input "11"
type input "8"
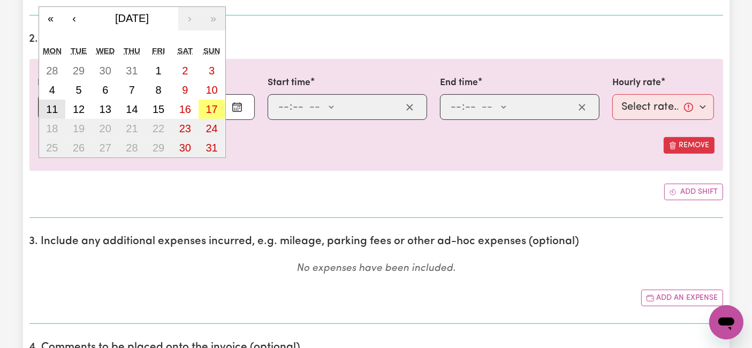
type input "2025"
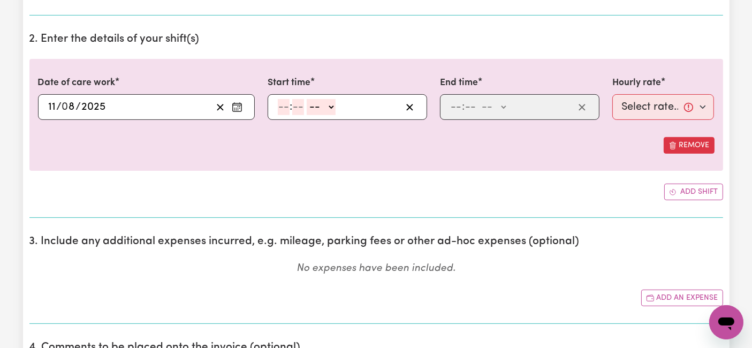
click at [287, 106] on input "number" at bounding box center [284, 107] width 12 height 16
type input "6"
type input "0"
click at [315, 99] on select "-- AM PM" at bounding box center [319, 107] width 29 height 16
select select "am"
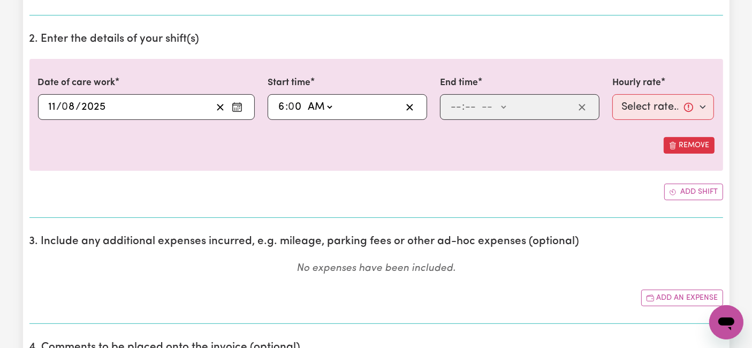
click at [305, 99] on select "-- AM PM" at bounding box center [319, 107] width 29 height 16
type input "06:00"
click at [457, 107] on input "number" at bounding box center [456, 107] width 12 height 16
type input "2"
type input "0"
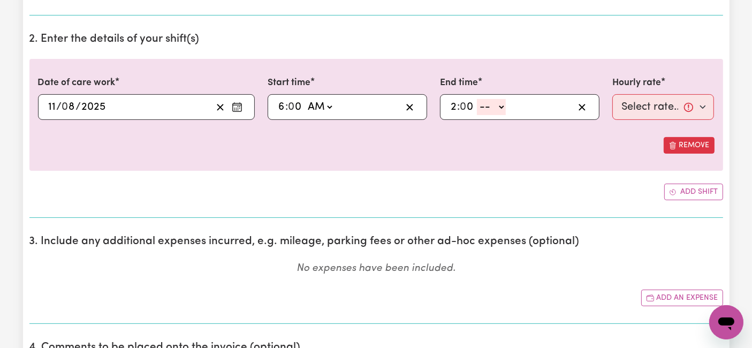
drag, startPoint x: 490, startPoint y: 99, endPoint x: 490, endPoint y: 111, distance: 12.3
click at [490, 99] on select "-- AM PM" at bounding box center [491, 107] width 29 height 16
select select "pm"
click at [477, 99] on select "-- AM PM" at bounding box center [491, 107] width 29 height 16
type input "14:00"
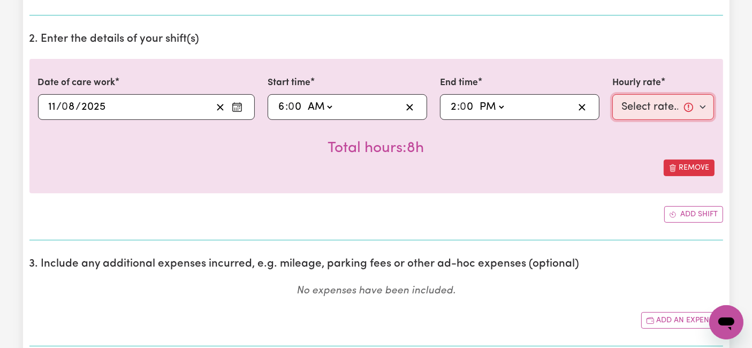
click at [635, 116] on select "Select rate... $54.21 (Weekday) $77.06 ([DATE]) $94.20 ([DATE]) $92.12 (Public …" at bounding box center [664, 107] width 102 height 26
select select "54.21-Weekday"
click at [613, 94] on select "Select rate... $54.21 (Weekday) $77.06 ([DATE]) $94.20 ([DATE]) $92.12 (Public …" at bounding box center [664, 107] width 102 height 26
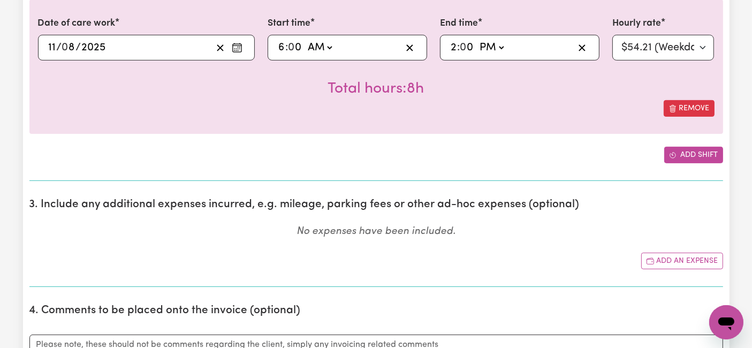
click at [666, 152] on button "Add shift" at bounding box center [693, 155] width 59 height 17
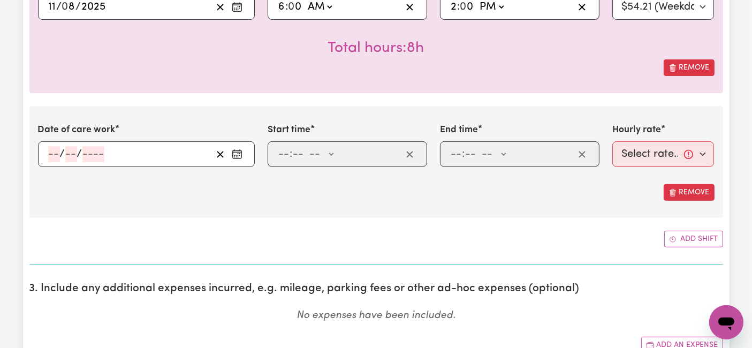
scroll to position [416, 0]
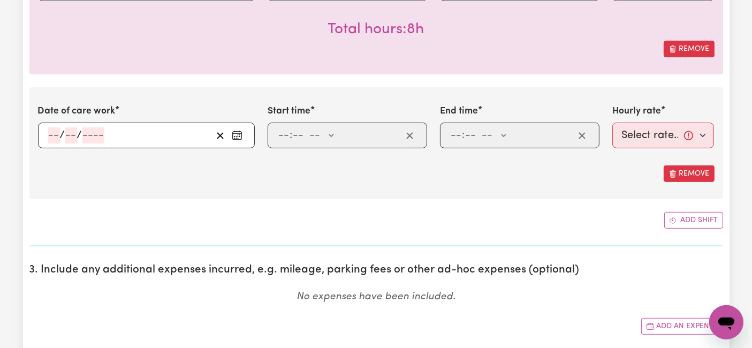
click at [50, 135] on div "/ /" at bounding box center [146, 136] width 217 height 26
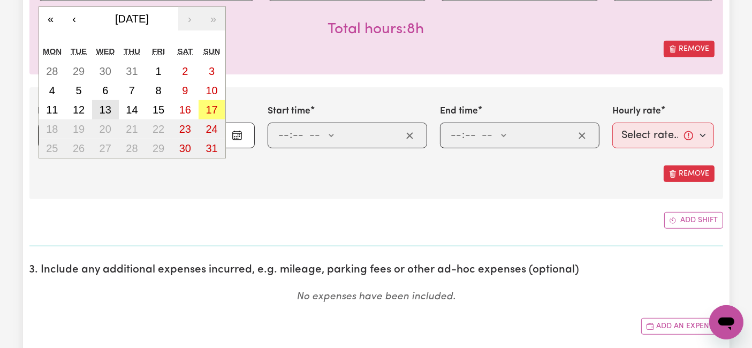
click at [104, 110] on abbr "13" at bounding box center [106, 110] width 12 height 12
type input "[DATE]"
type input "13"
type input "8"
type input "2025"
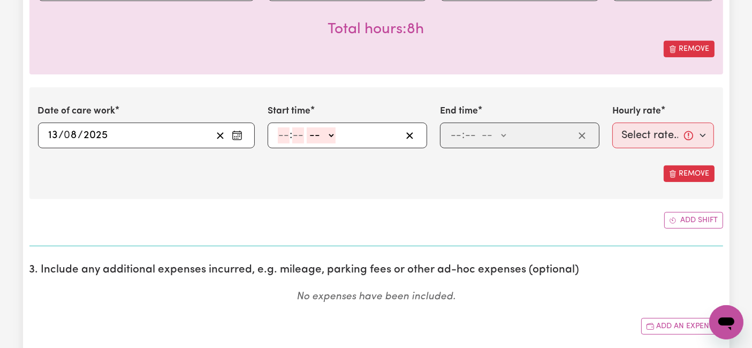
click at [285, 132] on input "number" at bounding box center [284, 135] width 12 height 16
type input "7"
type input "0"
click at [306, 135] on select "-- AM PM" at bounding box center [319, 135] width 29 height 16
select select "am"
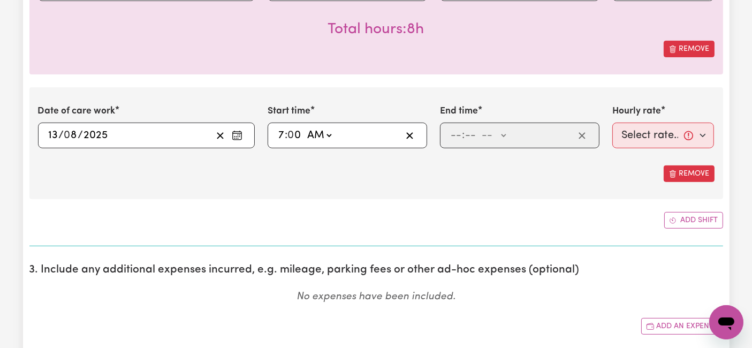
click at [305, 127] on select "-- AM PM" at bounding box center [319, 135] width 29 height 16
type input "07:00"
click at [457, 135] on input "number" at bounding box center [456, 135] width 12 height 16
type input "2"
type input "0"
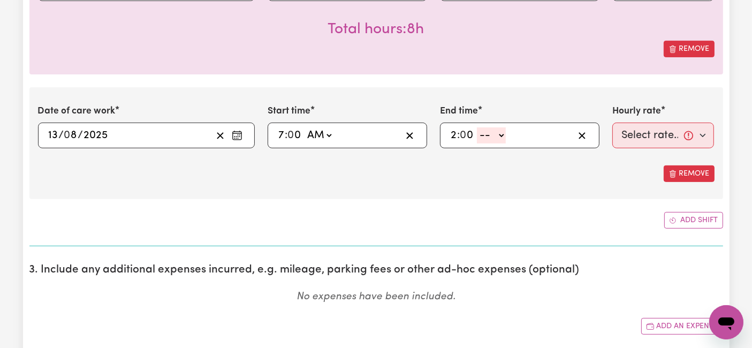
click at [489, 132] on select "-- AM PM" at bounding box center [491, 135] width 29 height 16
select select "pm"
click at [477, 127] on select "-- AM PM" at bounding box center [491, 135] width 29 height 16
type input "14:00"
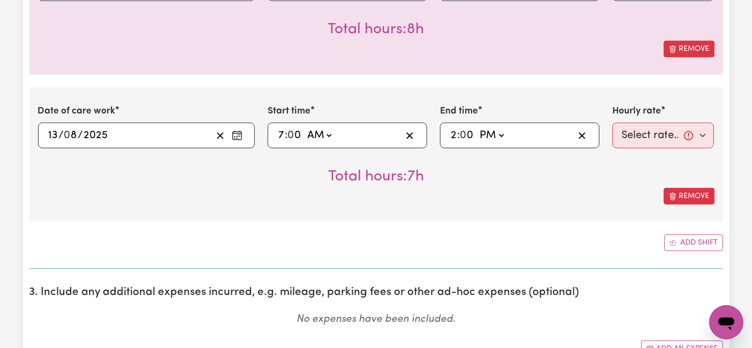
click at [651, 120] on div "Hourly rate Select rate... $54.21 (Weekday) $77.06 ([DATE]) $94.20 ([DATE]) $92…" at bounding box center [664, 126] width 102 height 44
click at [652, 137] on select "Select rate... $54.21 (Weekday) $77.06 ([DATE]) $94.20 ([DATE]) $92.12 (Public …" at bounding box center [664, 136] width 102 height 26
select select "54.21-Weekday"
click at [613, 123] on select "Select rate... $54.21 (Weekday) $77.06 ([DATE]) $94.20 ([DATE]) $92.12 (Public …" at bounding box center [664, 136] width 102 height 26
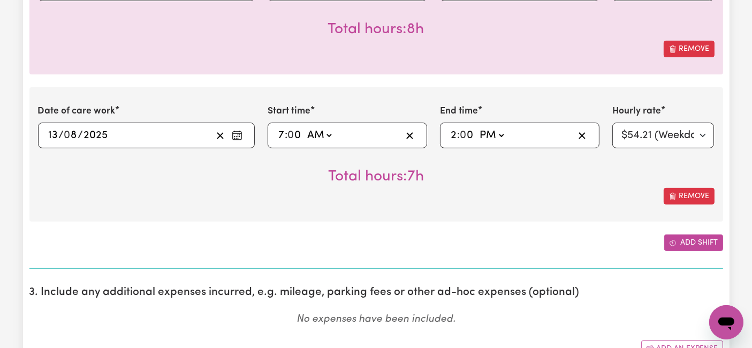
click at [683, 243] on button "Add shift" at bounding box center [693, 243] width 59 height 17
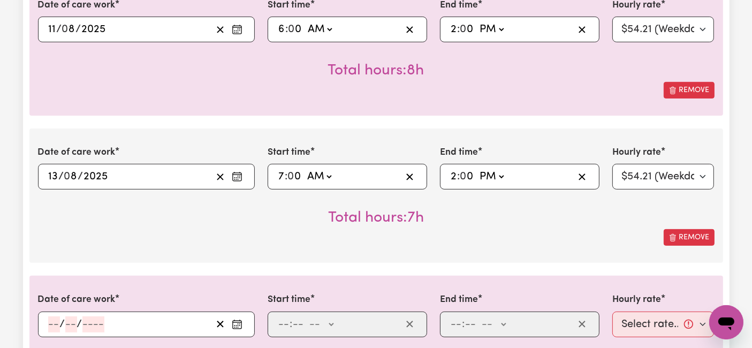
scroll to position [357, 0]
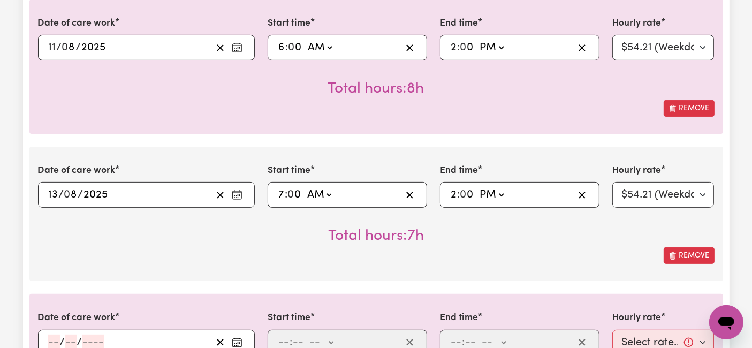
click at [57, 336] on input "number" at bounding box center [54, 343] width 12 height 16
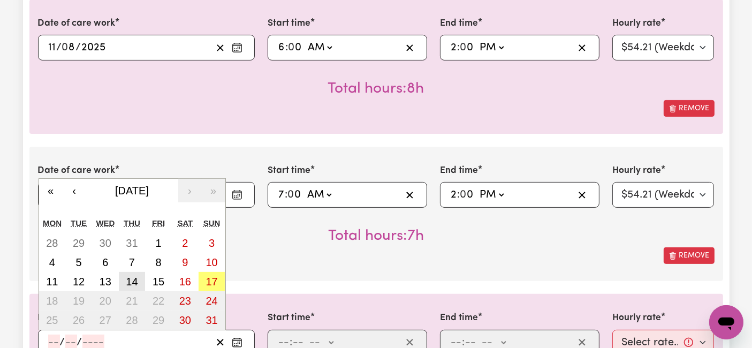
click at [140, 279] on button "14" at bounding box center [132, 281] width 27 height 19
type input "[DATE]"
type input "14"
type input "8"
type input "2025"
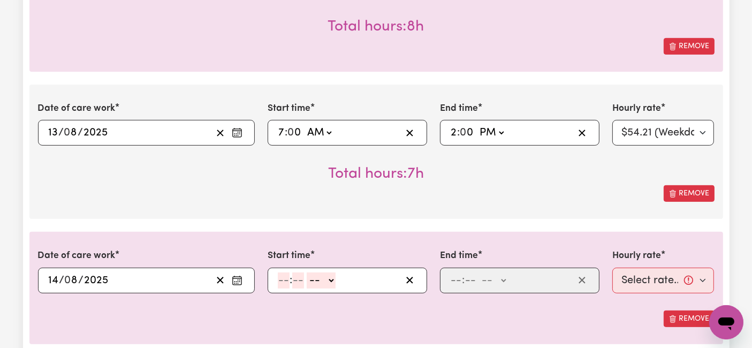
scroll to position [475, 0]
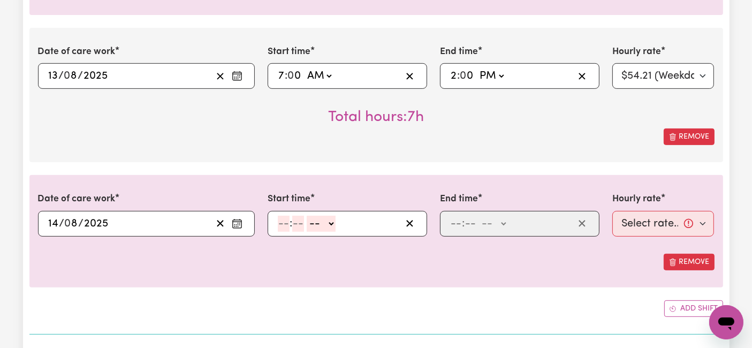
click at [284, 216] on input "number" at bounding box center [284, 224] width 12 height 16
type input "7"
type input "0"
click at [319, 217] on select "-- AM PM" at bounding box center [319, 224] width 29 height 16
select select "am"
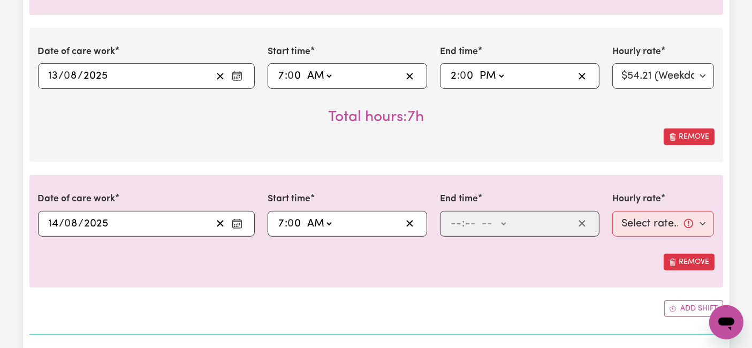
click at [305, 216] on select "-- AM PM" at bounding box center [319, 224] width 29 height 16
type input "07:00"
click at [460, 218] on input "number" at bounding box center [456, 224] width 12 height 16
type input "2"
type input "0"
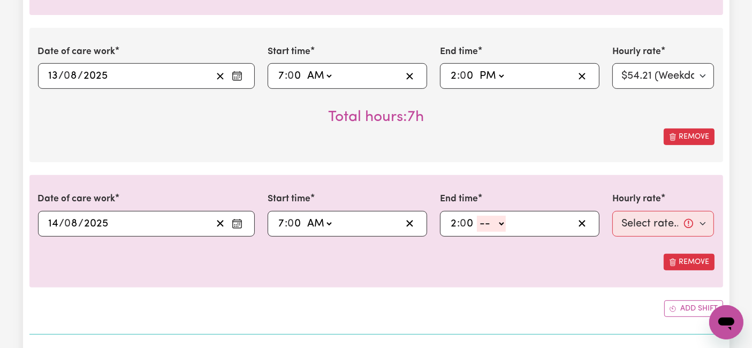
click at [508, 222] on div "2 : 0 0 -- AM PM" at bounding box center [511, 224] width 125 height 16
click at [497, 229] on select "-- AM PM" at bounding box center [491, 224] width 29 height 16
select select "pm"
click at [477, 216] on select "-- AM PM" at bounding box center [491, 224] width 29 height 16
type input "14:00"
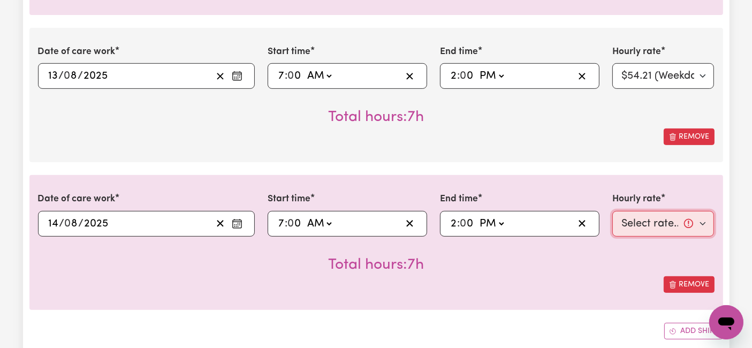
click at [664, 214] on select "Select rate... $54.21 (Weekday) $77.06 ([DATE]) $94.20 ([DATE]) $92.12 (Public …" at bounding box center [664, 224] width 102 height 26
select select "54.21-Weekday"
click at [613, 211] on select "Select rate... $54.21 (Weekday) $77.06 ([DATE]) $94.20 ([DATE]) $92.12 (Public …" at bounding box center [664, 224] width 102 height 26
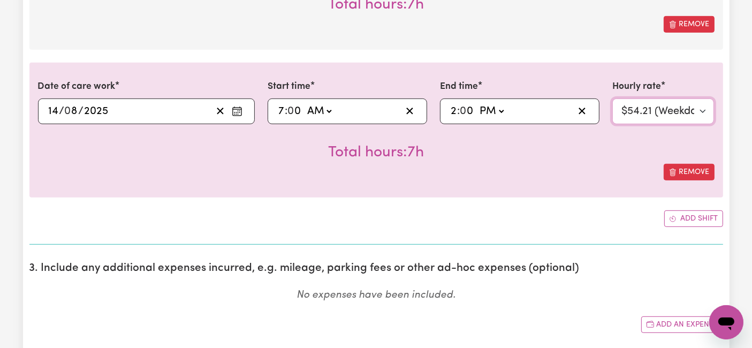
scroll to position [595, 0]
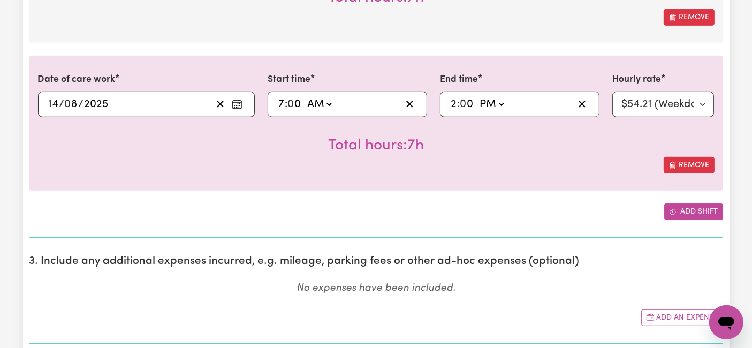
click at [693, 209] on button "Add shift" at bounding box center [693, 211] width 59 height 17
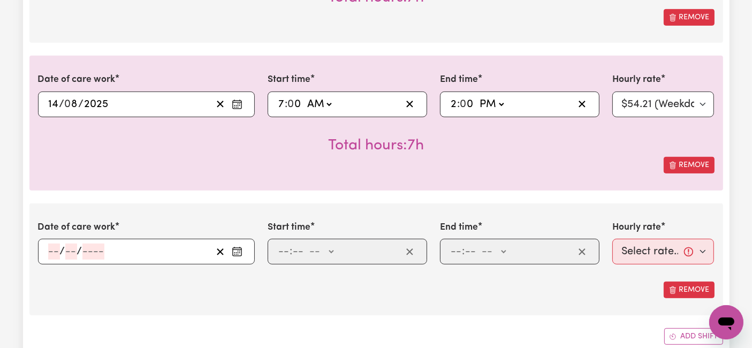
click at [47, 250] on div "/ /" at bounding box center [129, 252] width 165 height 16
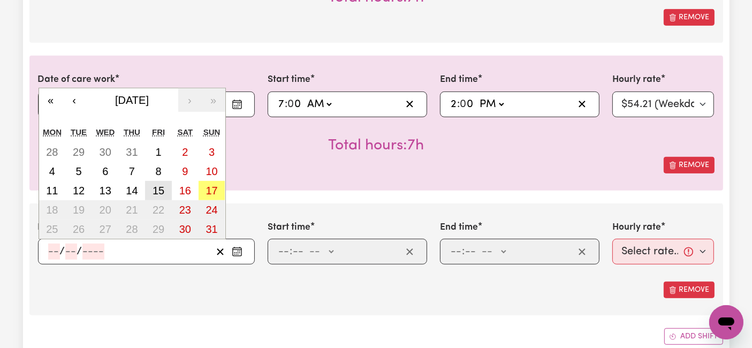
click at [162, 192] on abbr "15" at bounding box center [159, 191] width 12 height 12
type input "[DATE]"
type input "15"
type input "8"
type input "2025"
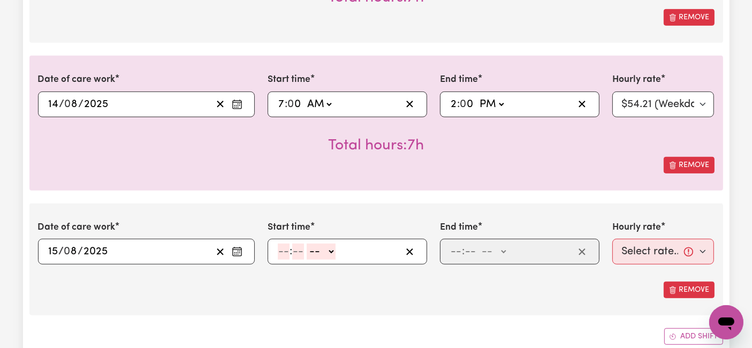
click at [284, 250] on input "number" at bounding box center [284, 252] width 12 height 16
type input "8"
type input "30"
click at [324, 248] on select "-- AM PM" at bounding box center [318, 252] width 29 height 16
select select "pm"
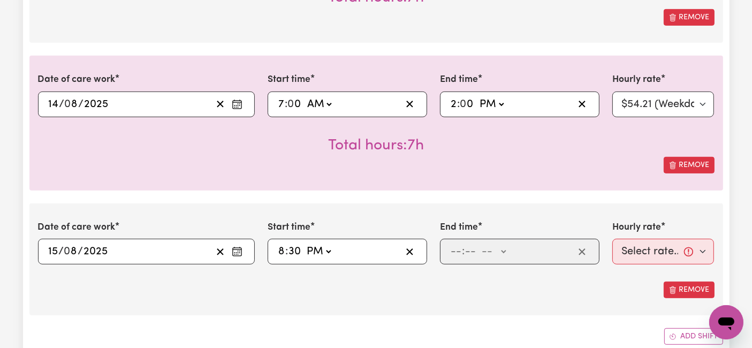
click at [304, 244] on select "-- AM PM" at bounding box center [318, 252] width 29 height 16
type input "20:30"
click at [456, 252] on input "number" at bounding box center [456, 252] width 12 height 16
drag, startPoint x: 499, startPoint y: 248, endPoint x: 498, endPoint y: 256, distance: 7.5
click at [499, 248] on select "-- AM PM" at bounding box center [495, 252] width 29 height 16
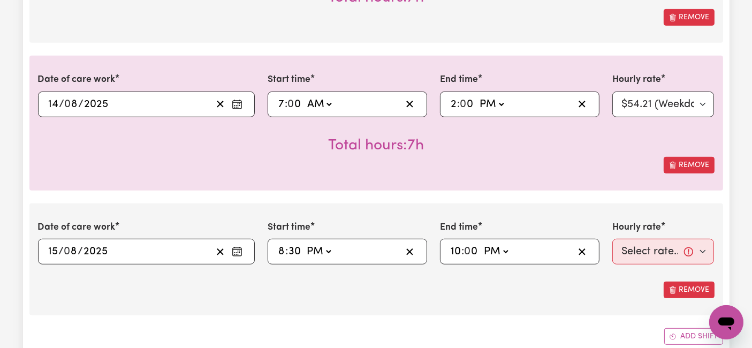
click at [481, 244] on select "-- AM PM" at bounding box center [495, 252] width 29 height 16
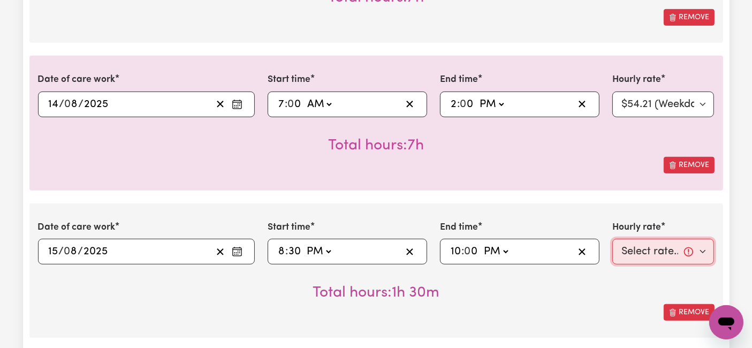
click at [673, 247] on select "Select rate... $54.21 (Weekday) $77.06 ([DATE]) $94.20 ([DATE]) $92.12 (Public …" at bounding box center [664, 252] width 102 height 26
click at [613, 239] on select "Select rate... $54.21 (Weekday) $77.06 ([DATE]) $94.20 ([DATE]) $92.12 (Public …" at bounding box center [664, 252] width 102 height 26
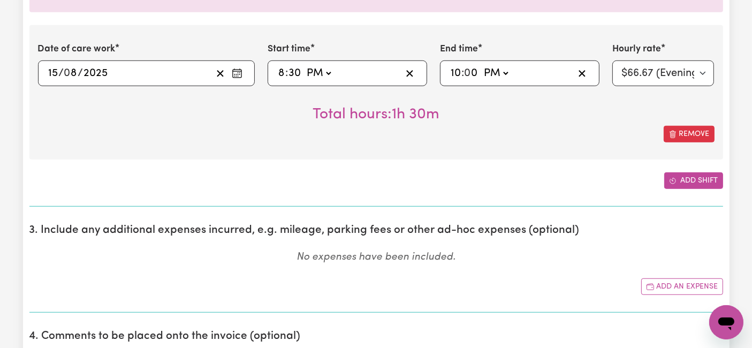
click at [697, 179] on button "Add shift" at bounding box center [693, 180] width 59 height 17
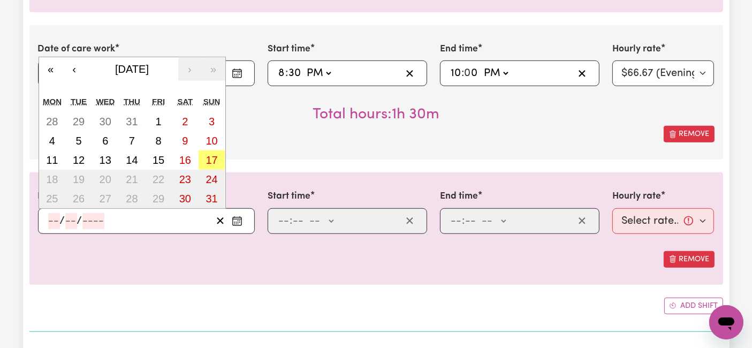
click at [51, 218] on input "number" at bounding box center [54, 221] width 12 height 16
click at [179, 161] on abbr "16" at bounding box center [185, 160] width 12 height 12
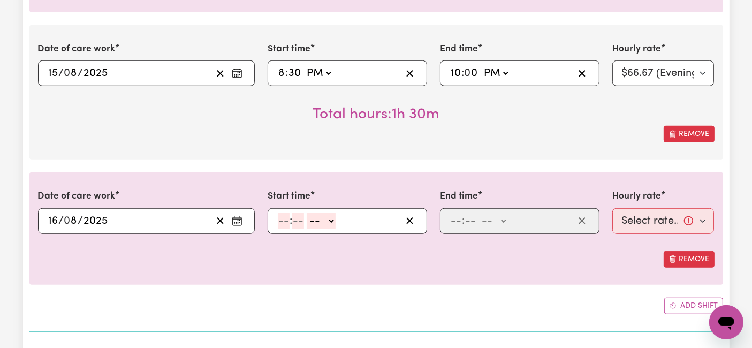
click at [51, 222] on input "16" at bounding box center [53, 221] width 11 height 16
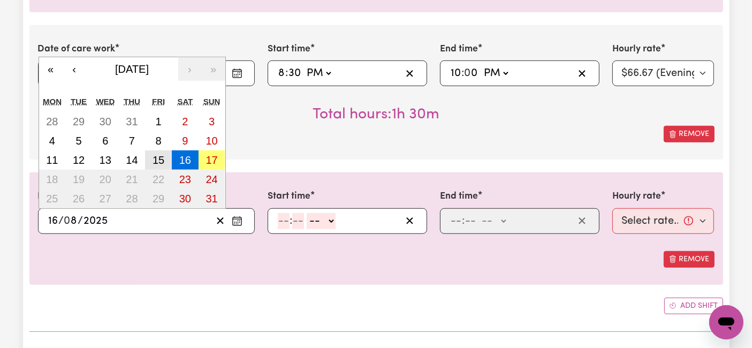
click at [167, 157] on button "15" at bounding box center [158, 159] width 27 height 19
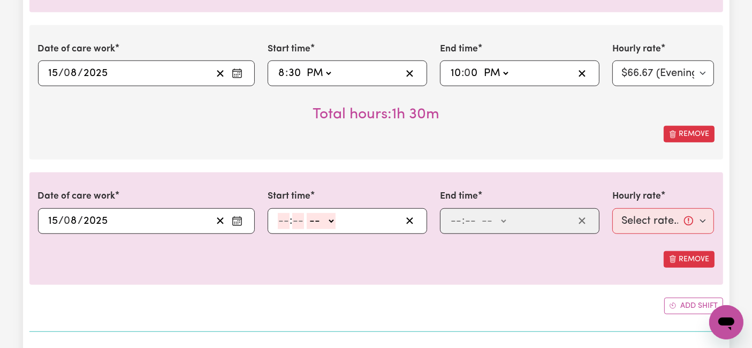
click at [280, 218] on input "number" at bounding box center [284, 221] width 12 height 16
drag, startPoint x: 334, startPoint y: 217, endPoint x: 334, endPoint y: 224, distance: 7.0
click at [334, 217] on select "-- AM PM" at bounding box center [323, 221] width 29 height 16
click at [309, 213] on select "-- AM PM" at bounding box center [323, 221] width 29 height 16
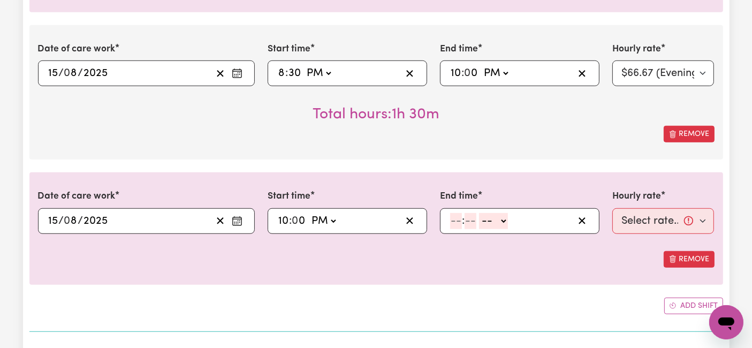
click at [451, 217] on input "number" at bounding box center [456, 221] width 12 height 16
click at [497, 226] on div "6 : 0 0 -- AM PM" at bounding box center [520, 221] width 160 height 26
click at [489, 215] on select "-- AM PM" at bounding box center [492, 221] width 29 height 16
click at [478, 213] on select "-- AM PM" at bounding box center [492, 221] width 29 height 16
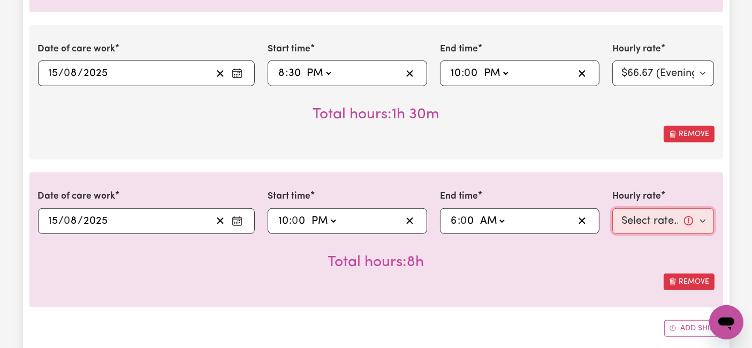
click at [630, 216] on select "Select rate... $54.21 (Weekday) $77.06 ([DATE]) $94.20 ([DATE]) $92.12 (Public …" at bounding box center [664, 221] width 102 height 26
click at [613, 208] on select "Select rate... $54.21 (Weekday) $77.06 ([DATE]) $94.20 ([DATE]) $92.12 (Public …" at bounding box center [664, 221] width 102 height 26
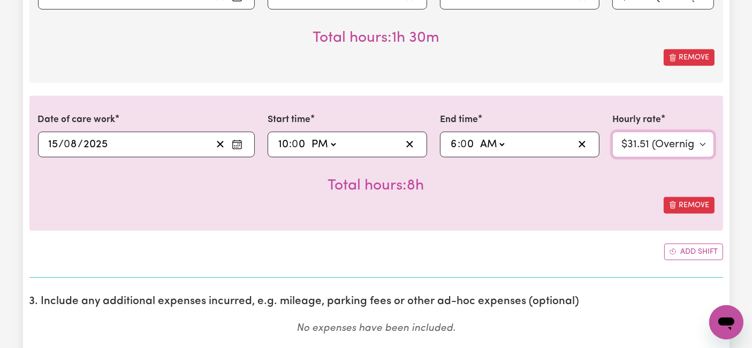
scroll to position [892, 0]
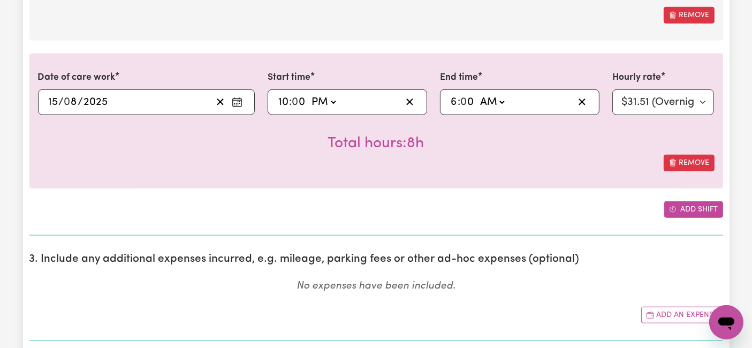
click at [676, 210] on icon "Add another shift" at bounding box center [672, 209] width 7 height 7
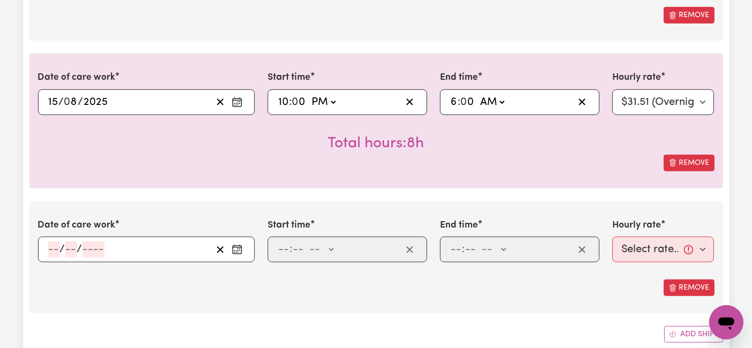
click at [56, 253] on input "number" at bounding box center [54, 249] width 12 height 16
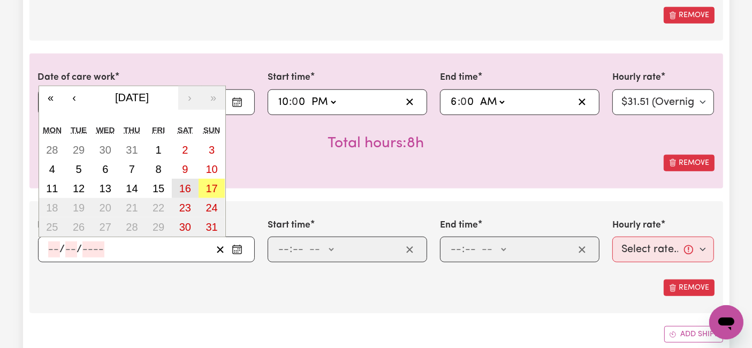
click at [177, 184] on button "16" at bounding box center [185, 188] width 27 height 19
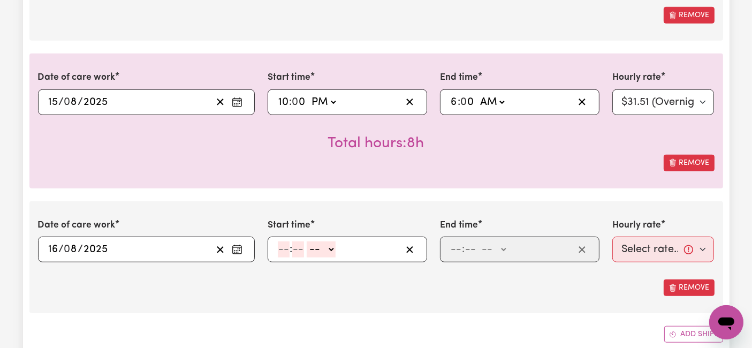
click at [284, 245] on input "number" at bounding box center [284, 249] width 12 height 16
click at [318, 247] on select "-- AM PM" at bounding box center [319, 249] width 29 height 16
click at [305, 241] on select "-- AM PM" at bounding box center [319, 249] width 29 height 16
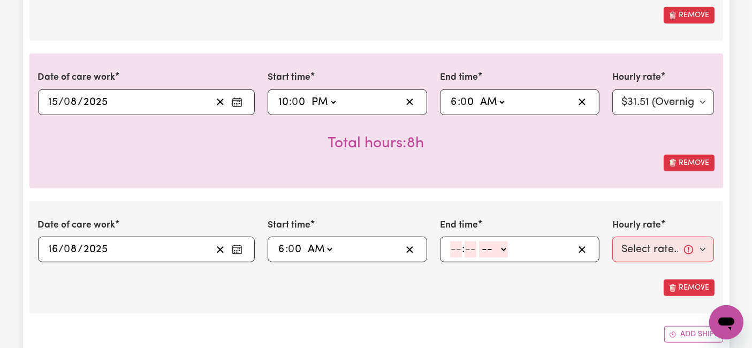
click at [456, 247] on input "number" at bounding box center [456, 249] width 12 height 16
click at [478, 245] on select "-- AM PM" at bounding box center [492, 249] width 29 height 16
click at [478, 241] on select "-- AM PM" at bounding box center [492, 249] width 29 height 16
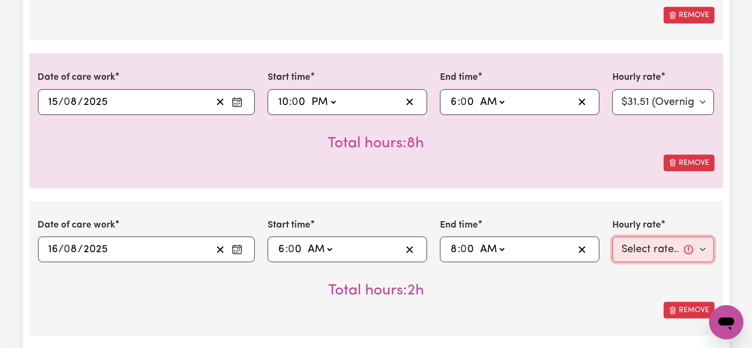
click at [643, 248] on select "Select rate... $54.21 (Weekday) $77.06 ([DATE]) $94.20 ([DATE]) $92.12 (Public …" at bounding box center [664, 250] width 102 height 26
click at [613, 237] on select "Select rate... $54.21 (Weekday) $77.06 ([DATE]) $94.20 ([DATE]) $92.12 (Public …" at bounding box center [664, 250] width 102 height 26
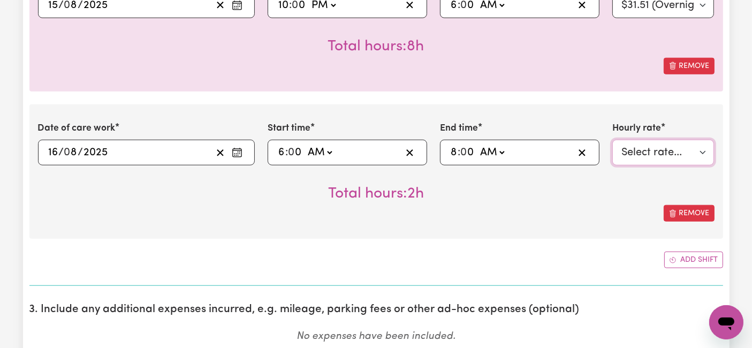
scroll to position [1071, 0]
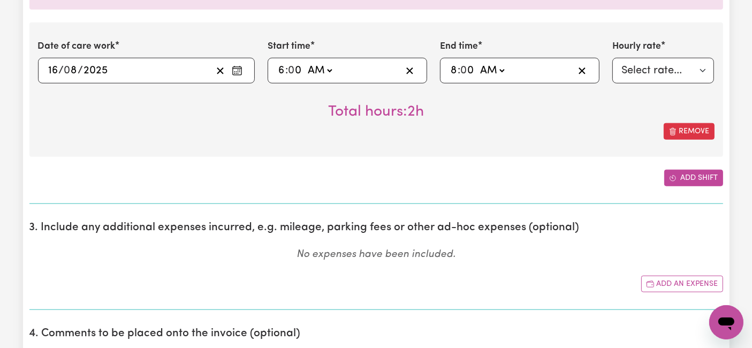
click at [681, 175] on button "Add shift" at bounding box center [693, 178] width 59 height 17
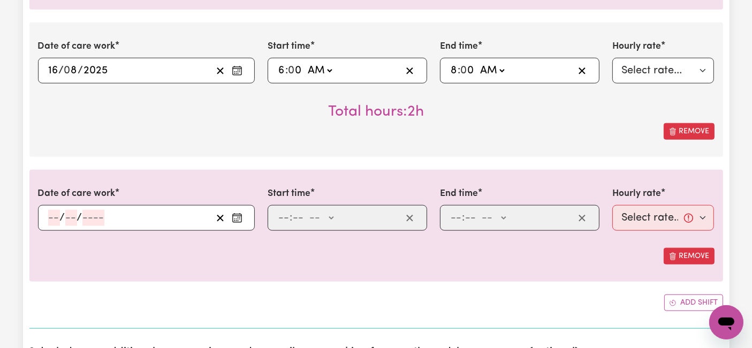
click at [56, 214] on input "number" at bounding box center [54, 218] width 12 height 16
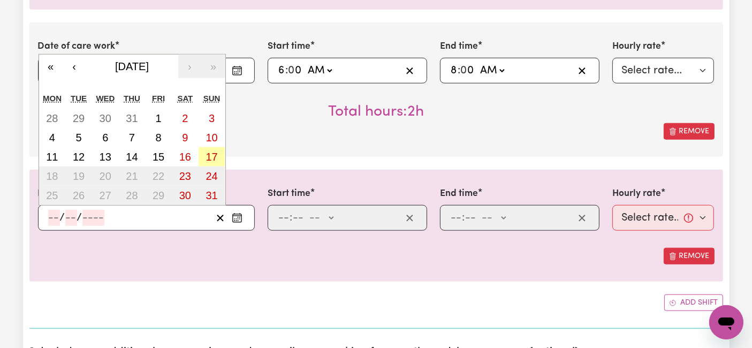
click at [218, 156] on button "17" at bounding box center [212, 156] width 27 height 19
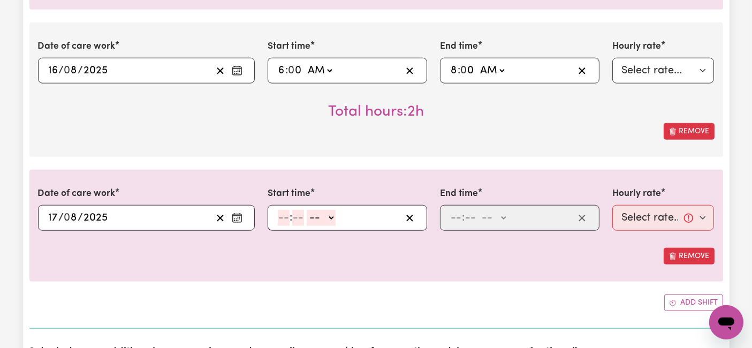
click at [280, 218] on input "number" at bounding box center [284, 218] width 12 height 16
click at [313, 216] on select "-- AM PM" at bounding box center [319, 218] width 29 height 16
click at [305, 210] on select "-- AM PM" at bounding box center [319, 218] width 29 height 16
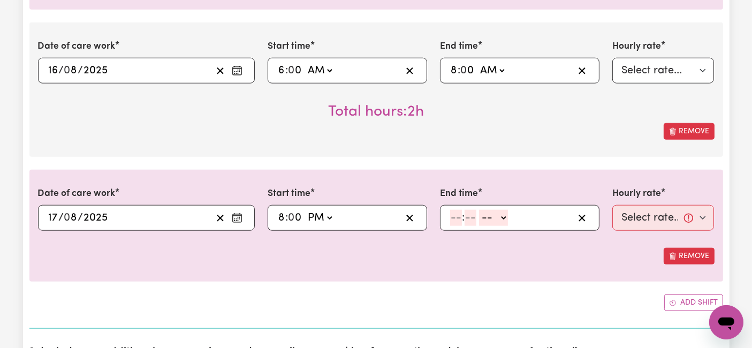
click at [455, 216] on input "number" at bounding box center [456, 218] width 12 height 16
click at [506, 216] on select "-- AM PM" at bounding box center [495, 218] width 29 height 16
click at [481, 210] on select "-- AM PM" at bounding box center [495, 218] width 29 height 16
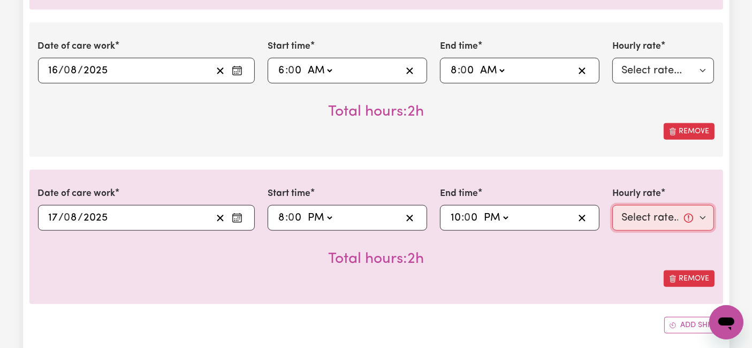
click at [650, 217] on select "Select rate... $54.21 (Weekday) $77.06 ([DATE]) $94.20 ([DATE]) $92.12 (Public …" at bounding box center [664, 218] width 102 height 26
click at [613, 205] on select "Select rate... $54.21 (Weekday) $77.06 ([DATE]) $94.20 ([DATE]) $92.12 (Public …" at bounding box center [664, 218] width 102 height 26
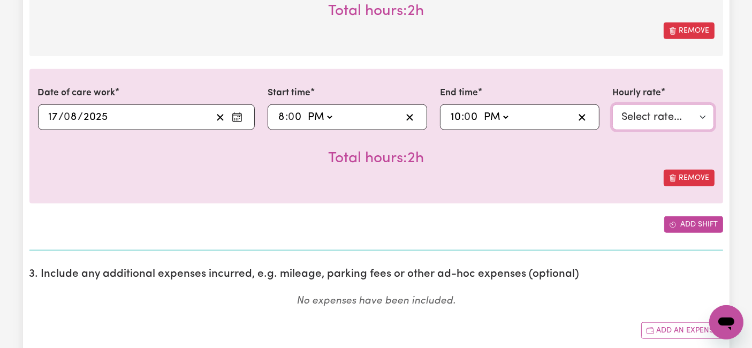
scroll to position [1190, 0]
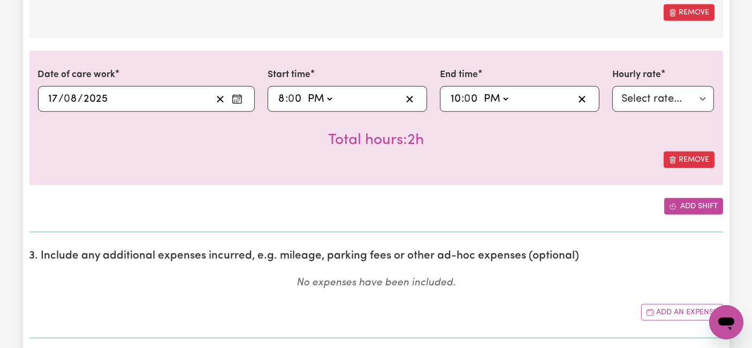
click at [689, 203] on button "Add shift" at bounding box center [693, 206] width 59 height 17
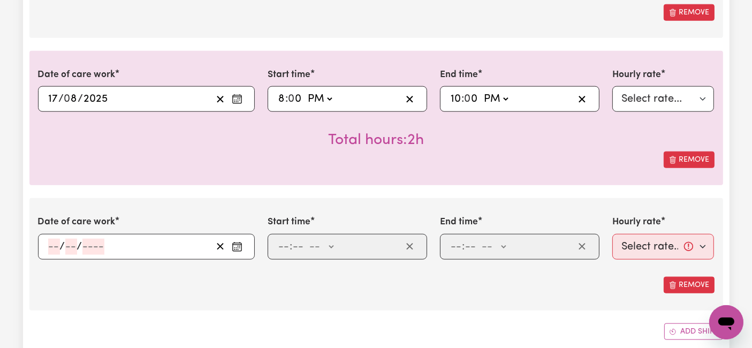
click at [47, 240] on div "/ /" at bounding box center [129, 247] width 165 height 16
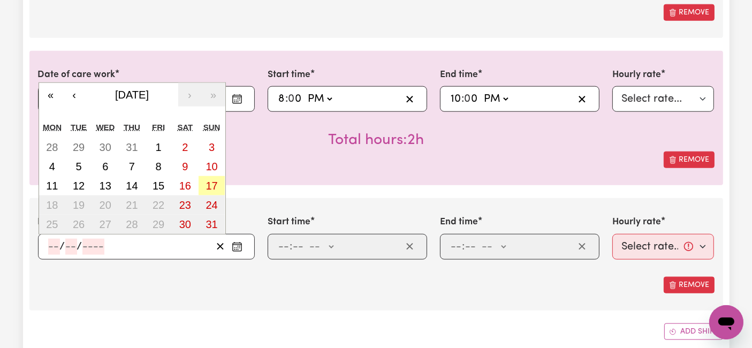
drag, startPoint x: 206, startPoint y: 181, endPoint x: 258, endPoint y: 216, distance: 62.5
click at [205, 181] on button "17" at bounding box center [212, 185] width 27 height 19
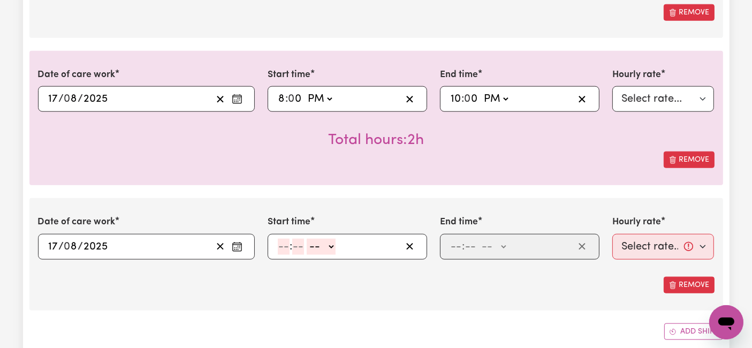
click at [290, 244] on span ":" at bounding box center [291, 247] width 3 height 12
click at [284, 242] on input "number" at bounding box center [284, 247] width 12 height 16
drag, startPoint x: 319, startPoint y: 236, endPoint x: 319, endPoint y: 247, distance: 11.3
click at [319, 239] on select "-- AM PM" at bounding box center [323, 247] width 29 height 16
click at [309, 239] on select "-- AM PM" at bounding box center [323, 247] width 29 height 16
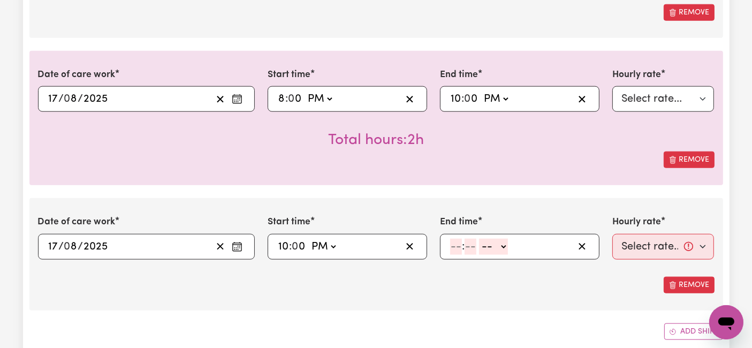
click at [456, 242] on input "number" at bounding box center [456, 247] width 12 height 16
click at [488, 246] on select "-- AM PM" at bounding box center [492, 247] width 29 height 16
click at [478, 239] on select "-- AM PM" at bounding box center [492, 247] width 29 height 16
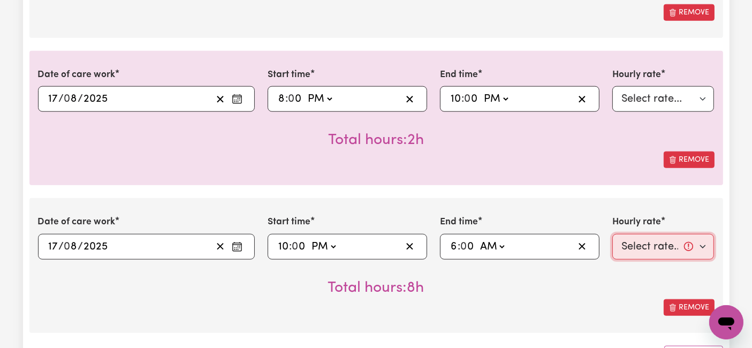
click at [629, 242] on select "Select rate... $54.21 (Weekday) $77.06 ([DATE]) $94.20 ([DATE]) $92.12 (Public …" at bounding box center [664, 247] width 102 height 26
click at [613, 234] on select "Select rate... $54.21 (Weekday) $77.06 ([DATE]) $94.20 ([DATE]) $92.12 (Public …" at bounding box center [664, 247] width 102 height 26
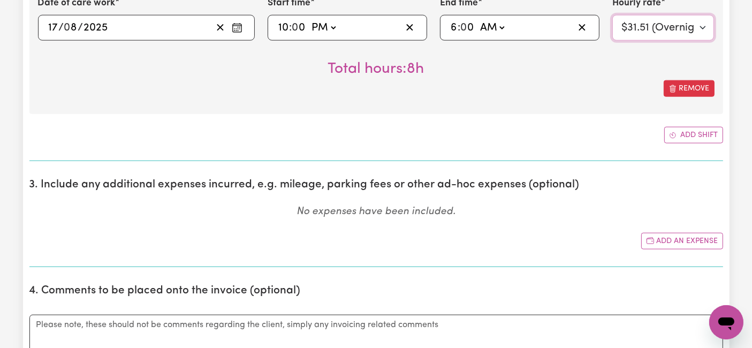
scroll to position [1428, 0]
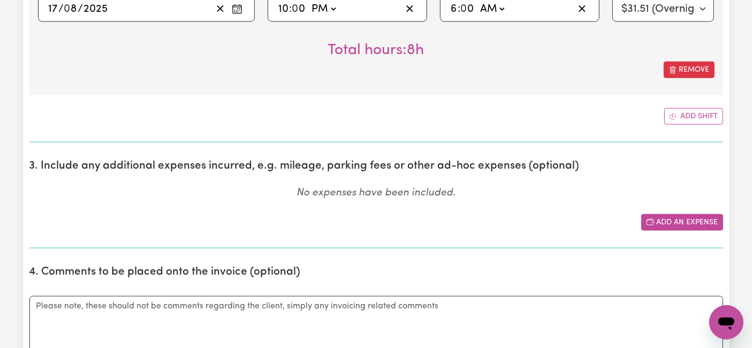
click at [666, 215] on button "Add an expense" at bounding box center [682, 222] width 82 height 17
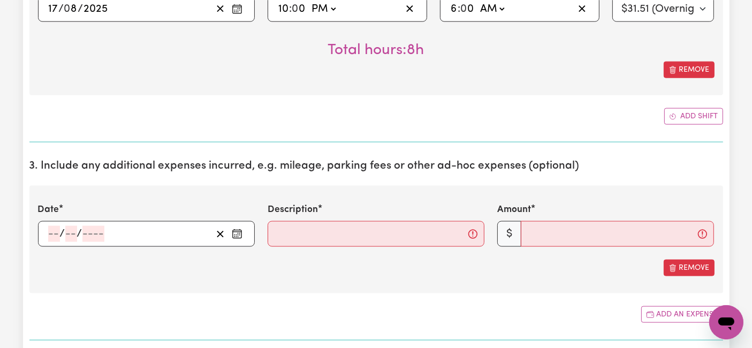
click at [57, 230] on input "number" at bounding box center [54, 234] width 12 height 16
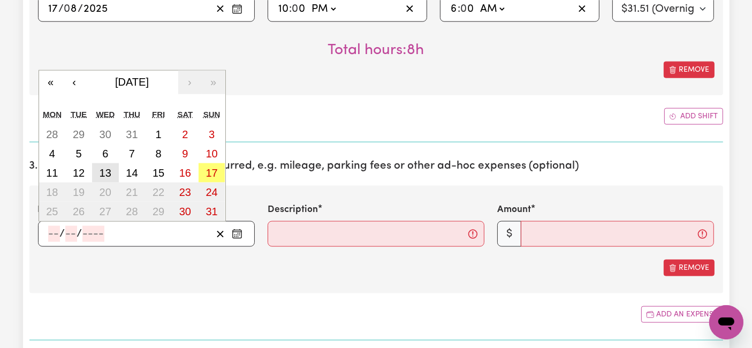
click at [106, 171] on abbr "13" at bounding box center [106, 173] width 12 height 12
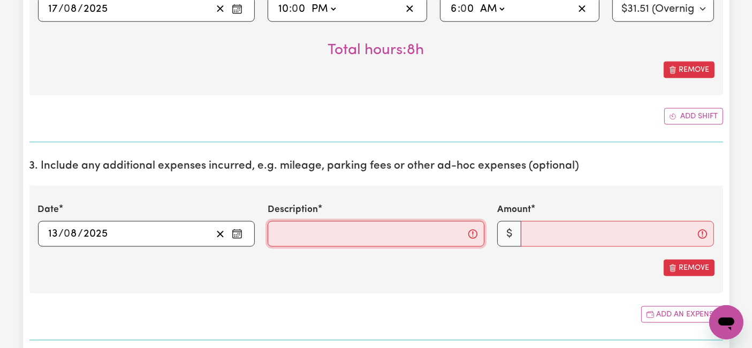
click at [329, 225] on input "Description" at bounding box center [376, 234] width 217 height 26
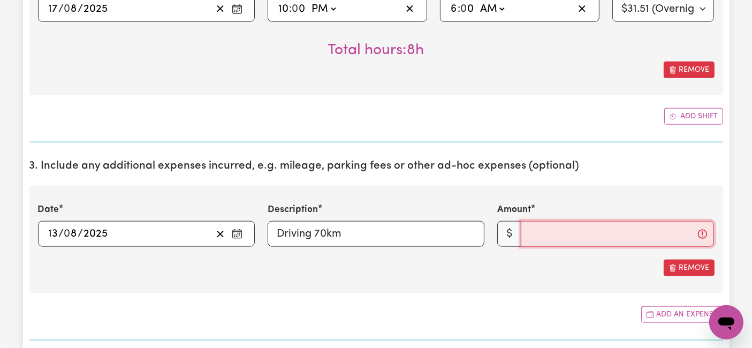
click at [541, 238] on input "Amount" at bounding box center [617, 234] width 193 height 26
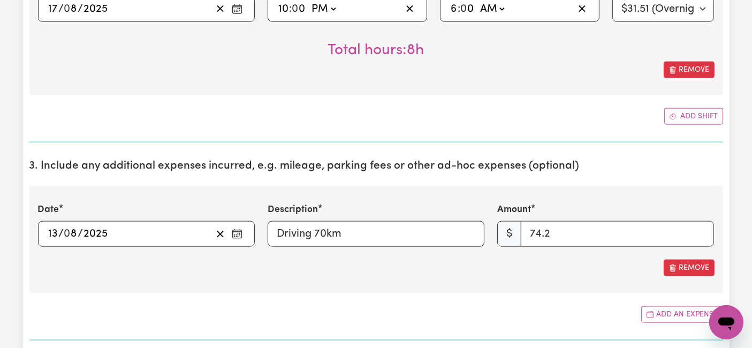
click at [532, 276] on div "Date [DATE] 13 / 0 8 / 2025 « ‹ [DATE] › » Mon Tue Wed Thu Fri Sat Sun 28 29 30…" at bounding box center [376, 240] width 694 height 108
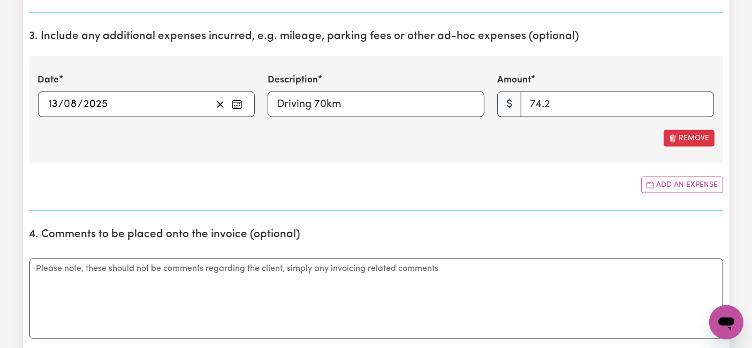
scroll to position [1666, 0]
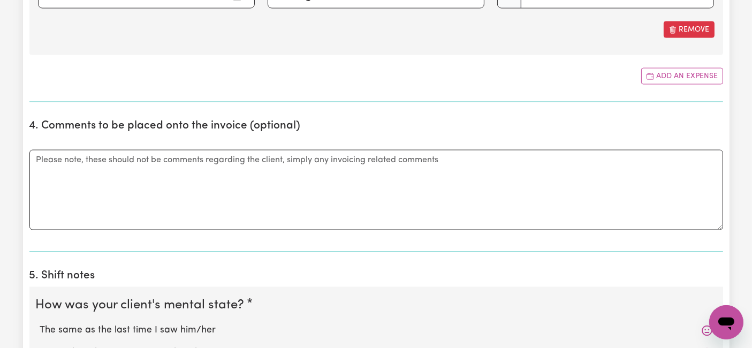
click at [109, 323] on label "The same as the last time I saw him/her" at bounding box center [376, 330] width 673 height 14
click at [40, 323] on input "The same as the last time I saw him/her" at bounding box center [40, 323] width 1 height 1
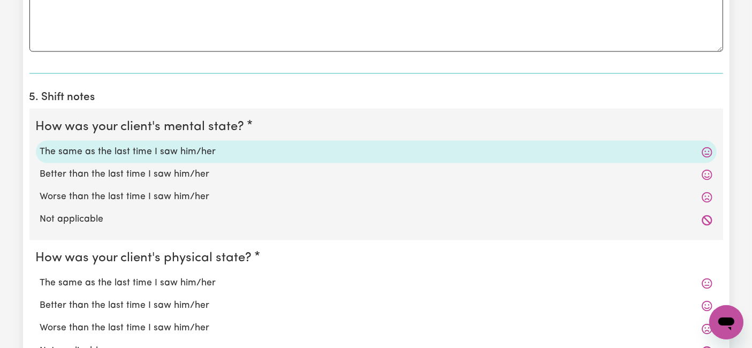
click at [119, 277] on label "The same as the last time I saw him/her" at bounding box center [376, 284] width 673 height 14
click at [40, 277] on input "The same as the last time I saw him/her" at bounding box center [40, 276] width 1 height 1
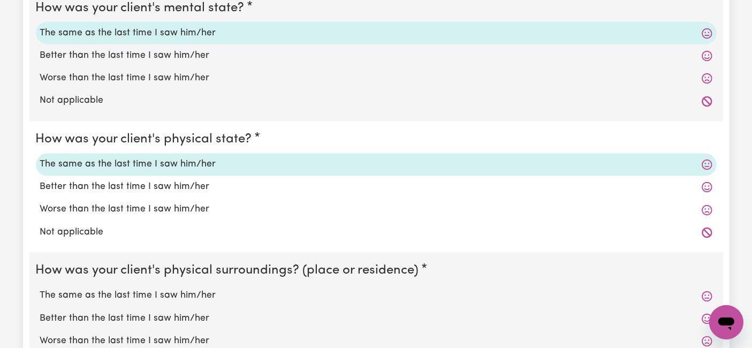
click at [123, 289] on label "The same as the last time I saw him/her" at bounding box center [376, 296] width 673 height 14
click at [40, 289] on input "The same as the last time I saw him/her" at bounding box center [40, 289] width 1 height 1
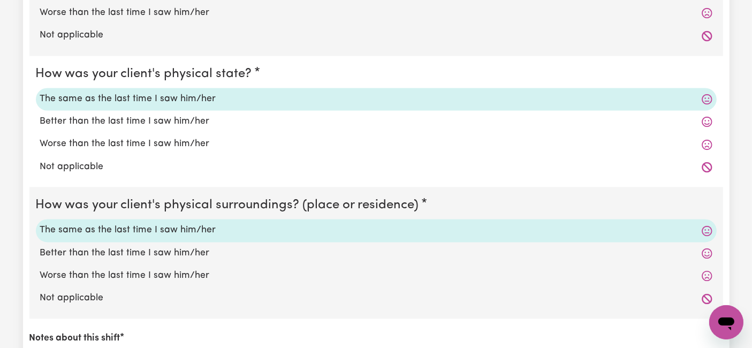
scroll to position [2082, 0]
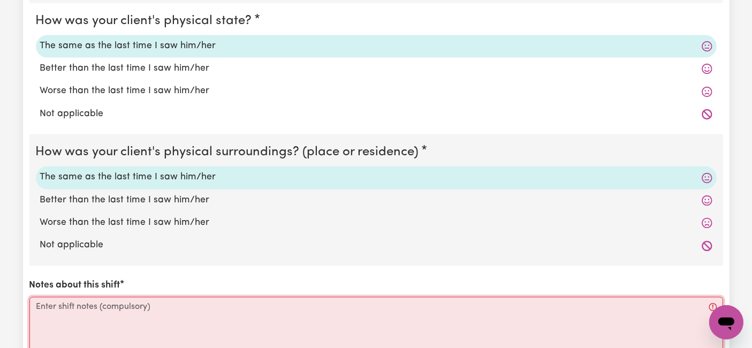
click at [228, 316] on textarea "Notes about this shift" at bounding box center [376, 337] width 694 height 80
paste textarea "lo – Ipsum Dolors Ametcon Adipi: Elitse 71/5/2804 Doeiusmod 90/4/2514 Temporin …"
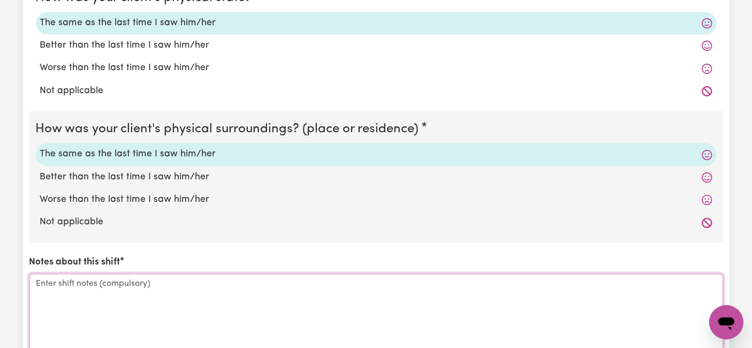
scroll to position [0, 0]
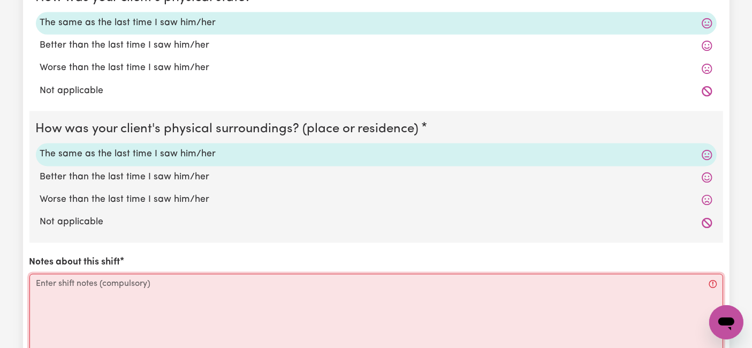
click at [108, 279] on textarea "Notes about this shift" at bounding box center [376, 314] width 694 height 80
paste textarea "Daily Report Summary [DATE] 8:40 AM: Han woke up, used the toilet (no.2), did p…"
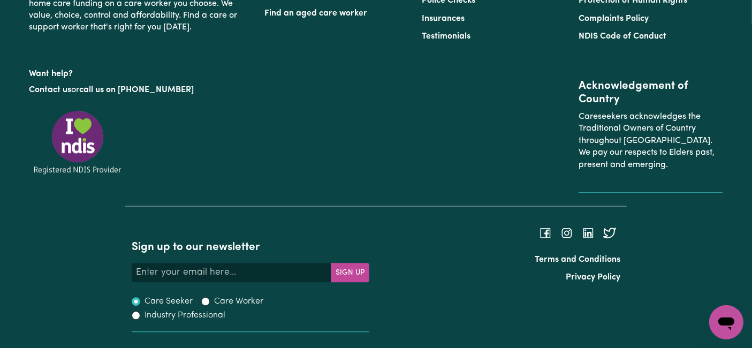
scroll to position [2459, 0]
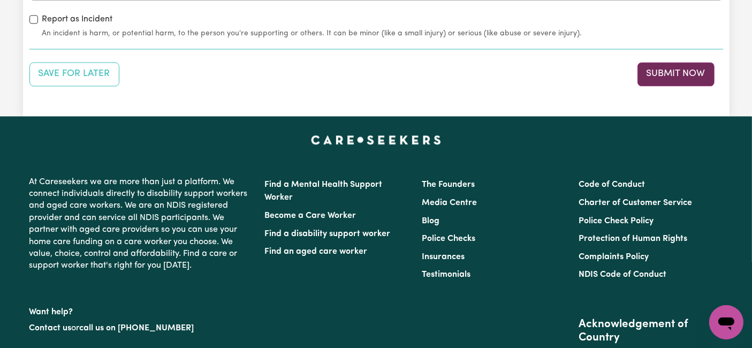
click at [662, 66] on button "Submit Now" at bounding box center [676, 74] width 77 height 24
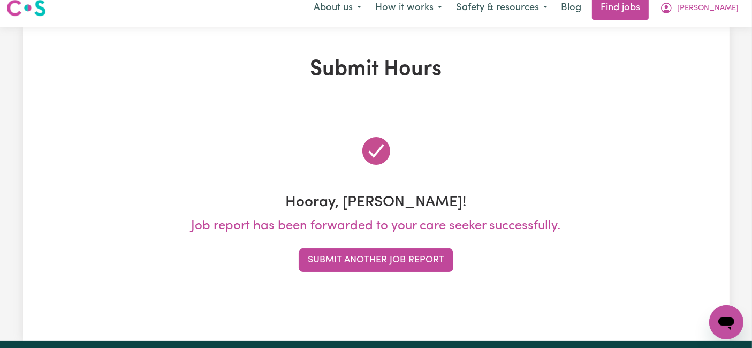
scroll to position [0, 0]
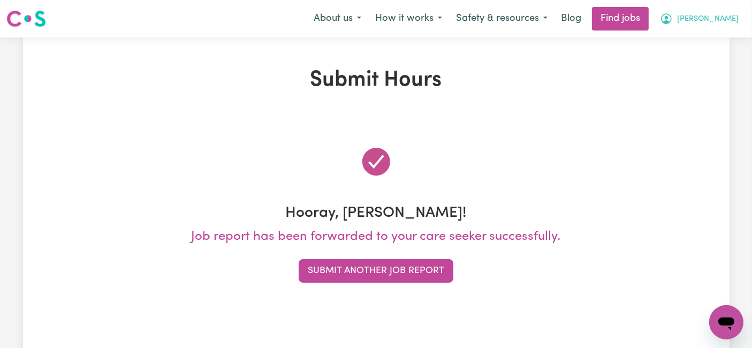
click at [708, 14] on button "[PERSON_NAME]" at bounding box center [699, 18] width 93 height 22
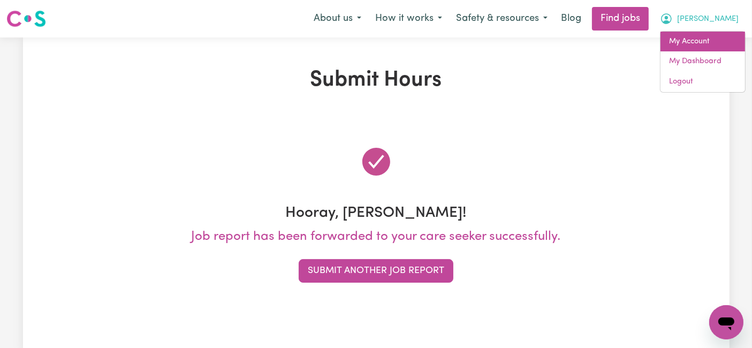
click at [704, 37] on link "My Account" at bounding box center [703, 42] width 85 height 20
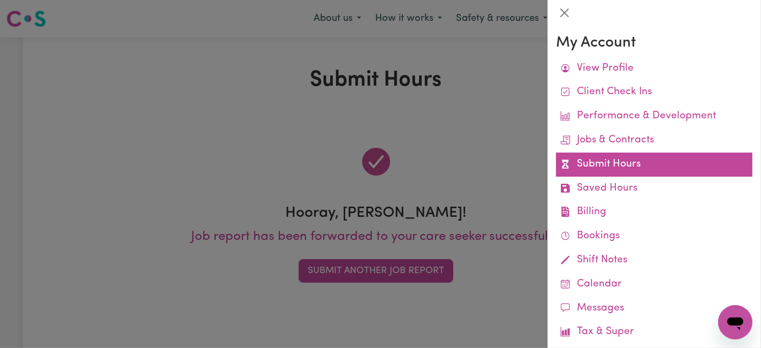
click at [668, 160] on link "Submit Hours" at bounding box center [654, 165] width 197 height 24
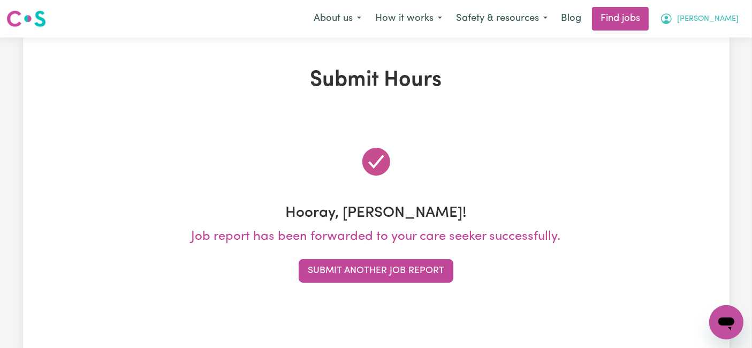
click at [712, 17] on span "[PERSON_NAME]" at bounding box center [708, 19] width 62 height 12
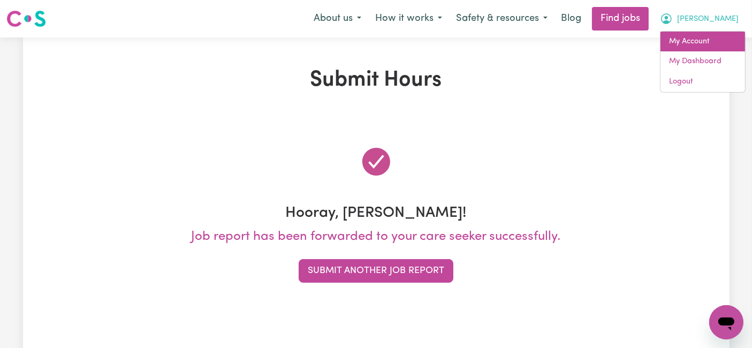
click at [689, 48] on link "My Account" at bounding box center [703, 42] width 85 height 20
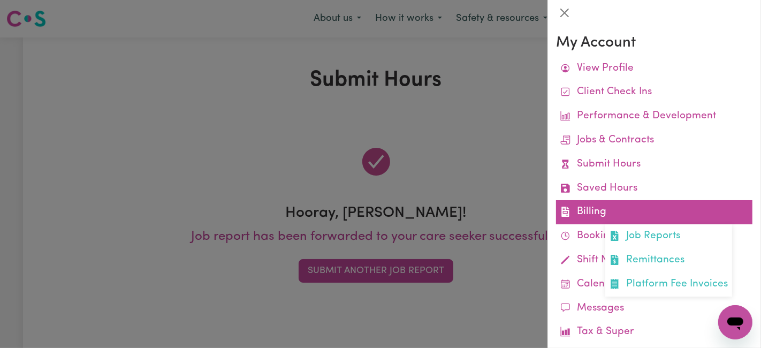
click at [612, 213] on link "Billing Job Reports Remittances Platform Fee Invoices" at bounding box center [654, 212] width 197 height 24
